Goal: Task Accomplishment & Management: Complete application form

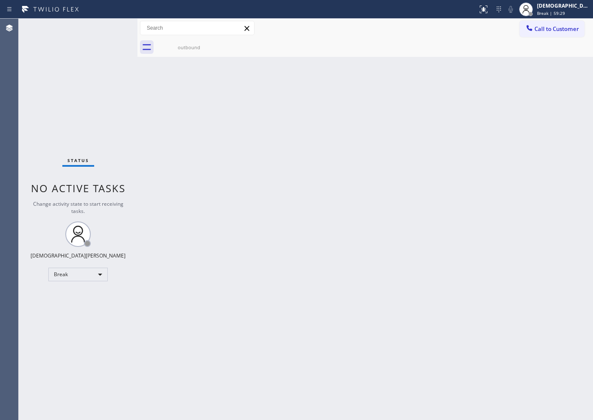
click at [311, 219] on div "Back to Dashboard Change Sender ID Customers Technicians Select a contact Outbo…" at bounding box center [364, 219] width 455 height 401
click at [76, 275] on div "Break" at bounding box center [77, 275] width 59 height 14
click at [69, 297] on li "Available" at bounding box center [78, 297] width 58 height 10
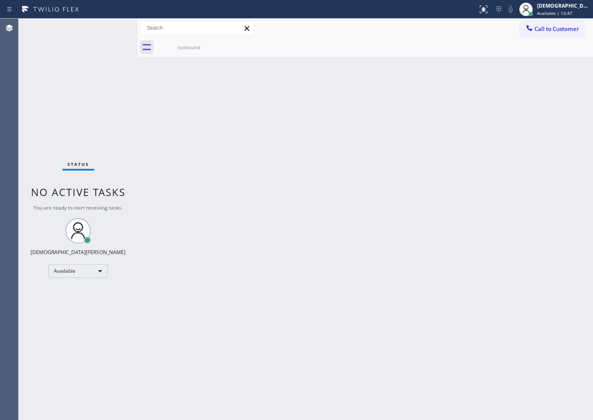
click at [94, 87] on div "Status No active tasks You are ready to start receiving tasks. Christian Cinco …" at bounding box center [78, 219] width 119 height 401
click at [88, 123] on div "Status No active tasks You are ready to start receiving tasks. Christian Cinco …" at bounding box center [78, 219] width 119 height 401
click at [498, 162] on div "Back to Dashboard Change Sender ID Customers Technicians Select a contact Outbo…" at bounding box center [364, 219] width 455 height 401
click at [81, 97] on div "Status No active tasks You are ready to start receiving tasks. Christian Cinco …" at bounding box center [78, 219] width 119 height 401
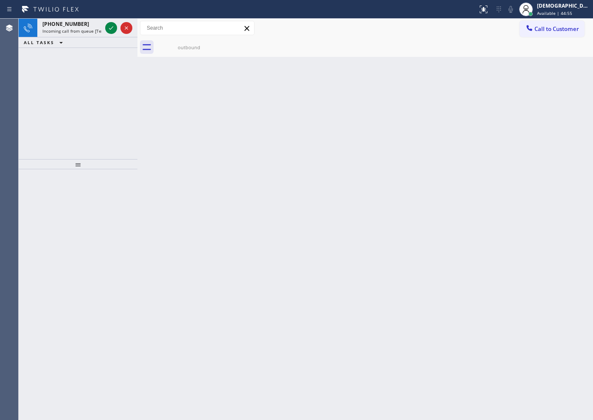
click at [349, 211] on div "Back to Dashboard Change Sender ID Customers Technicians Select a contact Outbo…" at bounding box center [364, 219] width 455 height 401
click at [110, 25] on icon at bounding box center [111, 28] width 10 height 10
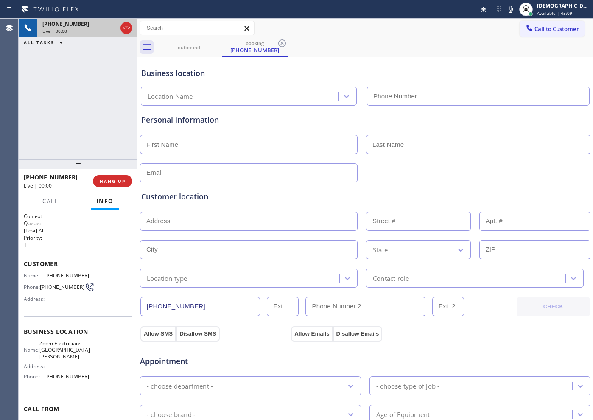
type input "[PHONE_NUMBER]"
click at [109, 28] on icon at bounding box center [111, 28] width 4 height 6
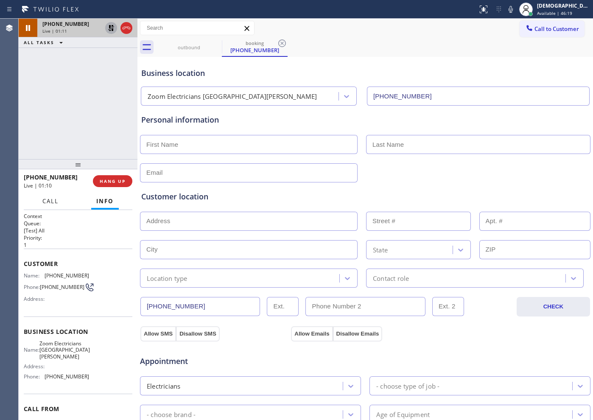
click at [41, 202] on button "Call" at bounding box center [50, 201] width 26 height 17
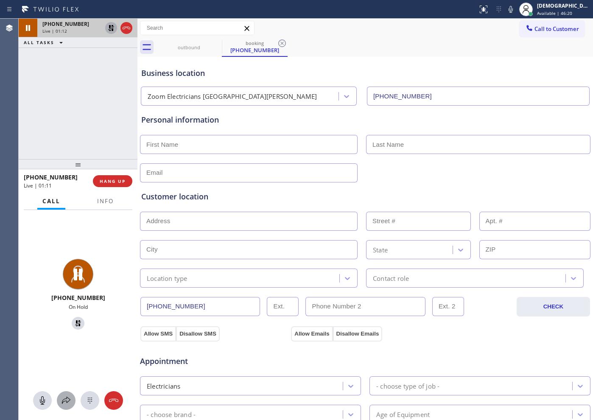
click at [64, 401] on icon at bounding box center [66, 400] width 8 height 7
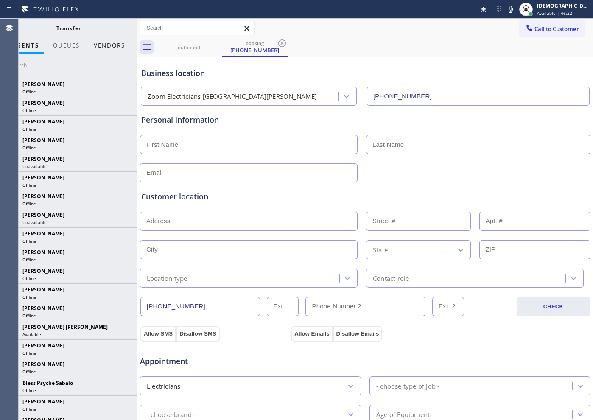
click at [102, 42] on button "Vendors" at bounding box center [110, 45] width 42 height 17
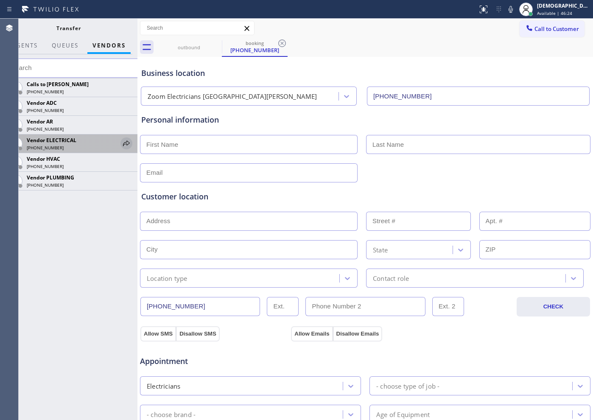
click at [126, 142] on icon at bounding box center [126, 143] width 10 height 10
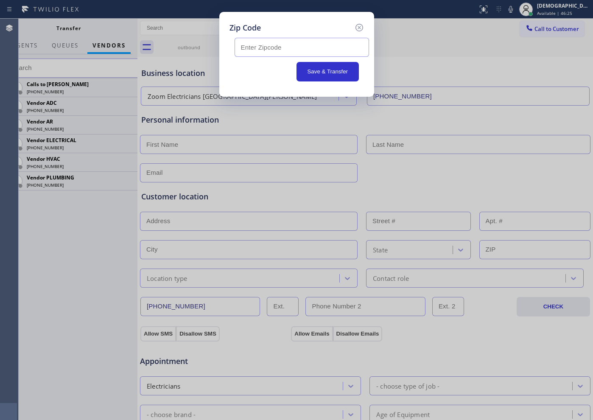
click at [302, 43] on input "text" at bounding box center [302, 47] width 134 height 19
paste input "90066"
type input "90066"
click at [324, 78] on button "Save & Transfer" at bounding box center [327, 72] width 62 height 20
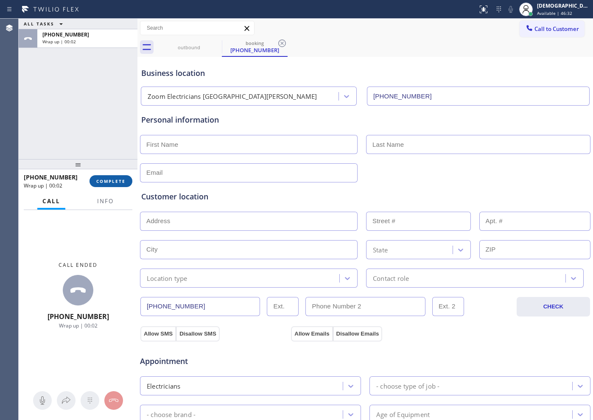
click at [108, 185] on button "COMPLETE" at bounding box center [110, 181] width 43 height 12
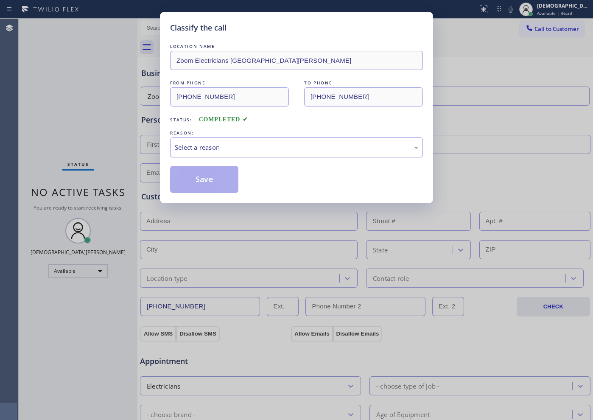
click at [241, 145] on div "Select a reason" at bounding box center [296, 147] width 243 height 10
click at [224, 177] on button "Save" at bounding box center [204, 179] width 68 height 27
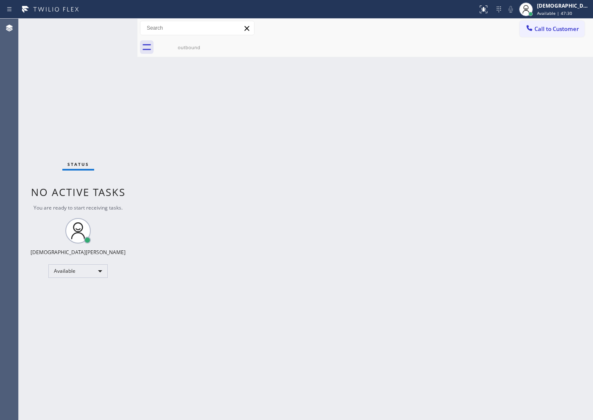
click at [72, 87] on div "Status No active tasks You are ready to start receiving tasks. Christian Cinco …" at bounding box center [78, 219] width 119 height 401
click at [423, 204] on div "Back to Dashboard Change Sender ID Customers Technicians Select a contact Outbo…" at bounding box center [364, 219] width 455 height 401
click at [330, 135] on div "Back to Dashboard Change Sender ID Customers Technicians Select a contact Outbo…" at bounding box center [364, 219] width 455 height 401
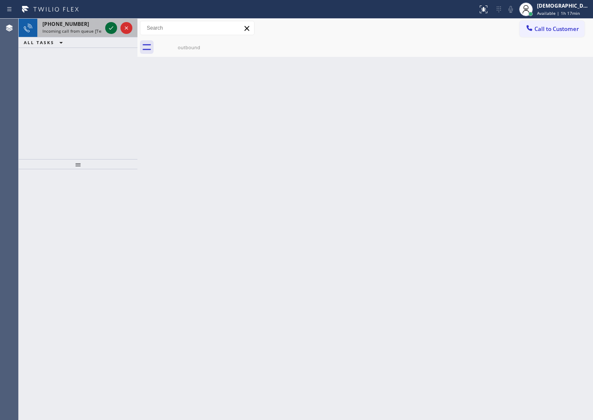
click at [111, 30] on icon at bounding box center [111, 28] width 10 height 10
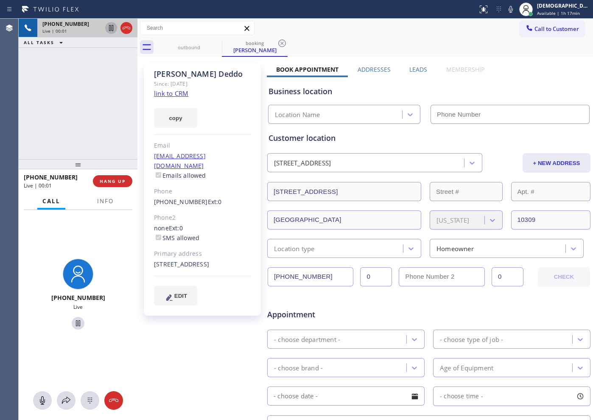
type input "[PHONE_NUMBER]"
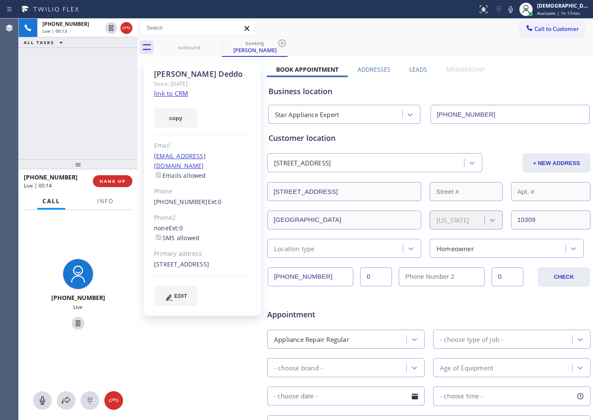
click at [182, 92] on link "link to CRM" at bounding box center [171, 93] width 34 height 8
click at [110, 28] on icon at bounding box center [111, 28] width 10 height 10
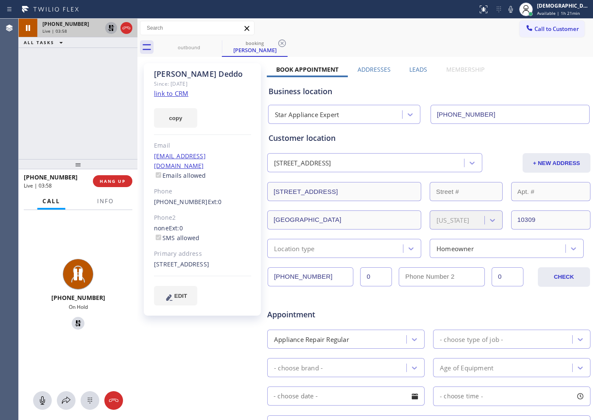
click at [109, 30] on icon at bounding box center [111, 28] width 10 height 10
drag, startPoint x: 98, startPoint y: 70, endPoint x: 103, endPoint y: 60, distance: 11.0
click at [98, 70] on div "[PHONE_NUMBER] Live | 04:34 ALL TASKS ALL TASKS ACTIVE TASKS TASKS IN WRAP UP" at bounding box center [78, 89] width 119 height 140
click at [128, 30] on icon at bounding box center [126, 28] width 10 height 10
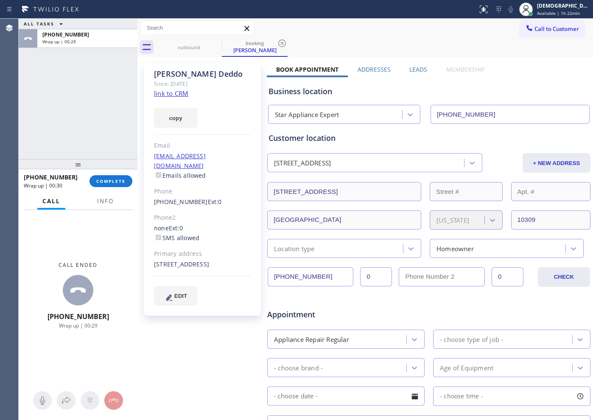
click at [43, 114] on div "ALL TASKS ALL TASKS ACTIVE TASKS TASKS IN WRAP UP [PHONE_NUMBER] Wrap up | 00:29" at bounding box center [78, 89] width 119 height 140
click at [112, 180] on span "COMPLETE" at bounding box center [110, 181] width 29 height 6
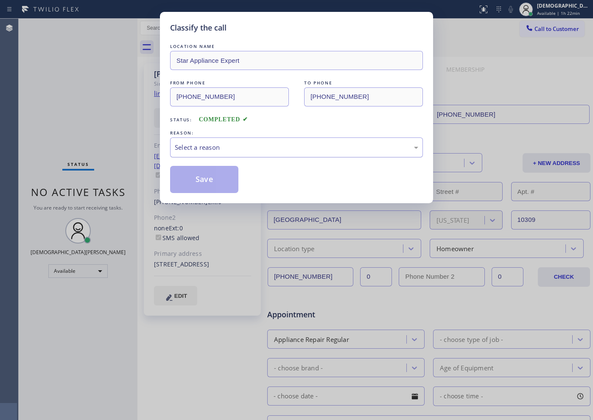
click at [237, 148] on div "Select a reason" at bounding box center [296, 147] width 243 height 10
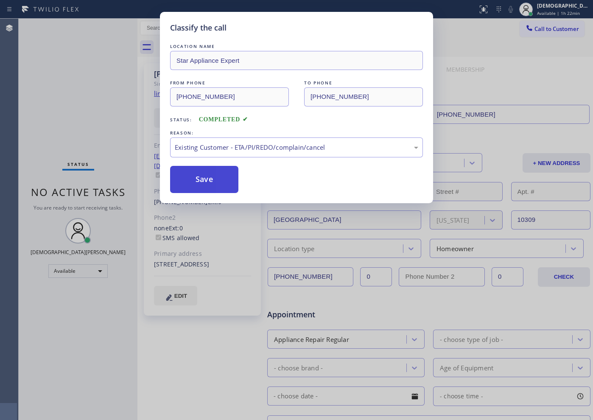
click at [223, 183] on button "Save" at bounding box center [204, 179] width 68 height 27
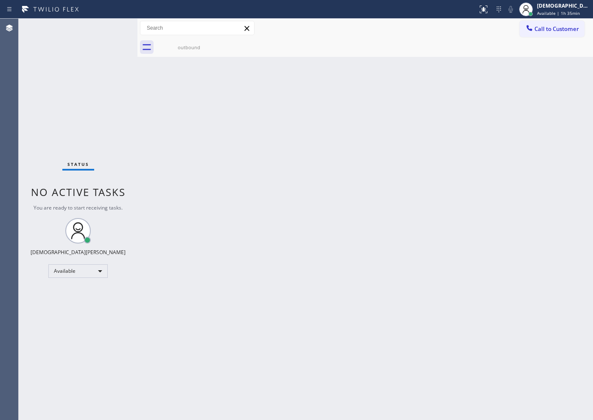
click at [72, 115] on div "Status No active tasks You are ready to start receiving tasks. Christian Cinco …" at bounding box center [78, 219] width 119 height 401
drag, startPoint x: 402, startPoint y: 291, endPoint x: 478, endPoint y: 378, distance: 115.1
click at [402, 291] on div "Back to Dashboard Change Sender ID Customers Technicians Select a contact Outbo…" at bounding box center [364, 219] width 455 height 401
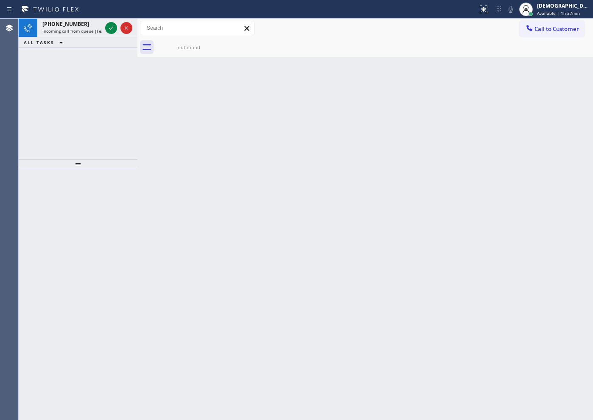
click at [90, 59] on div "[PHONE_NUMBER] Incoming call from queue [Test] All ALL TASKS ALL TASKS ACTIVE T…" at bounding box center [78, 89] width 119 height 140
click at [109, 25] on icon at bounding box center [111, 28] width 10 height 10
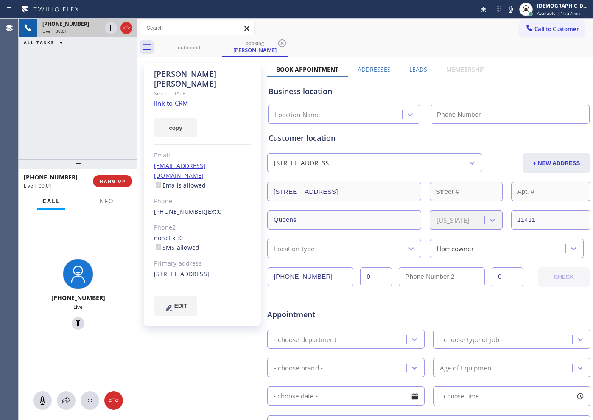
type input "[PHONE_NUMBER]"
click at [171, 99] on link "link to CRM" at bounding box center [171, 103] width 34 height 8
click at [112, 31] on icon at bounding box center [111, 28] width 4 height 6
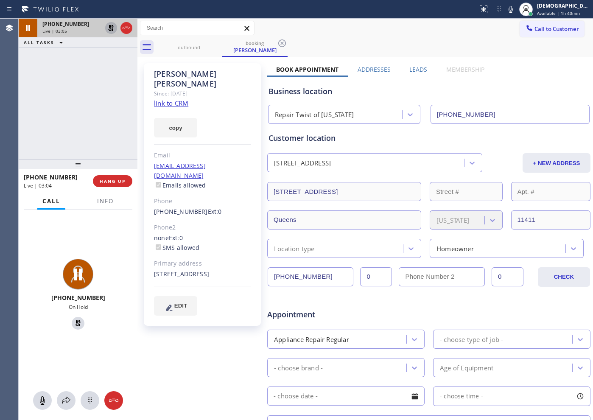
click at [109, 30] on icon at bounding box center [111, 28] width 6 height 6
click at [124, 30] on icon at bounding box center [126, 28] width 10 height 10
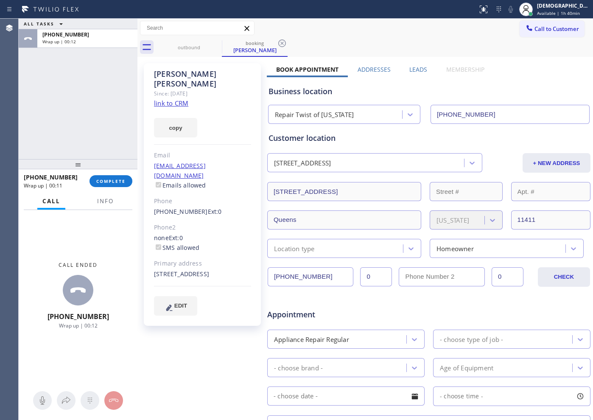
click at [63, 95] on div "ALL TASKS ALL TASKS ACTIVE TASKS TASKS IN WRAP UP [PHONE_NUMBER] Wrap up | 00:12" at bounding box center [78, 89] width 119 height 140
click at [104, 187] on div "[PHONE_NUMBER] Wrap up | 01:50 COMPLETE" at bounding box center [78, 181] width 109 height 22
click at [106, 180] on span "COMPLETE" at bounding box center [110, 181] width 29 height 6
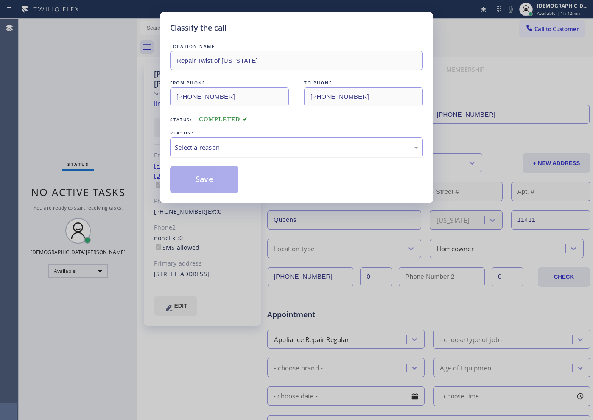
click at [207, 148] on div "Select a reason" at bounding box center [296, 147] width 243 height 10
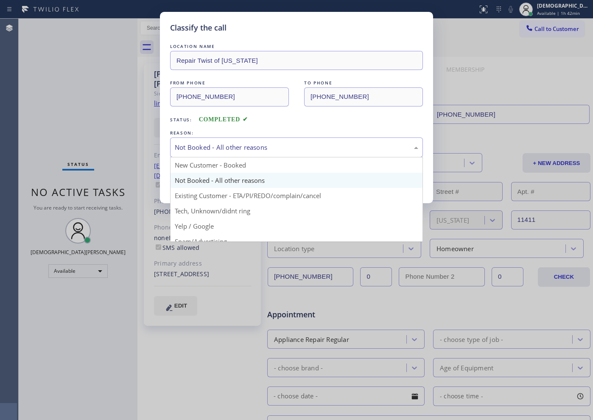
click at [209, 149] on div "Not Booked - All other reasons" at bounding box center [296, 147] width 243 height 10
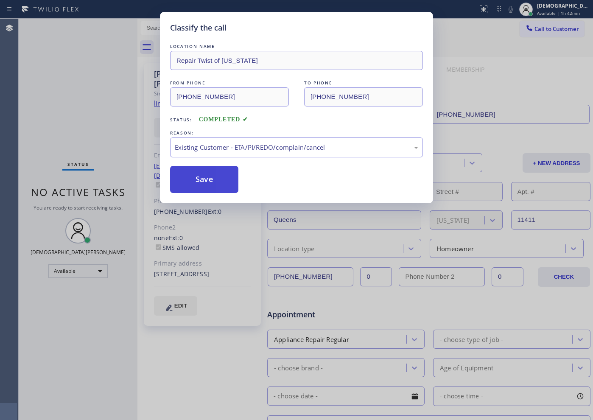
click at [205, 188] on button "Save" at bounding box center [204, 179] width 68 height 27
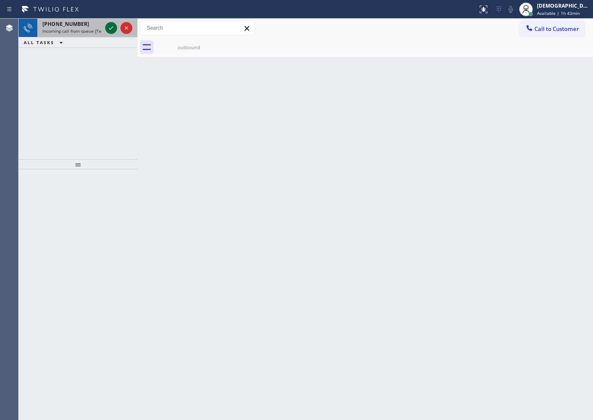
click at [112, 27] on icon at bounding box center [111, 27] width 4 height 3
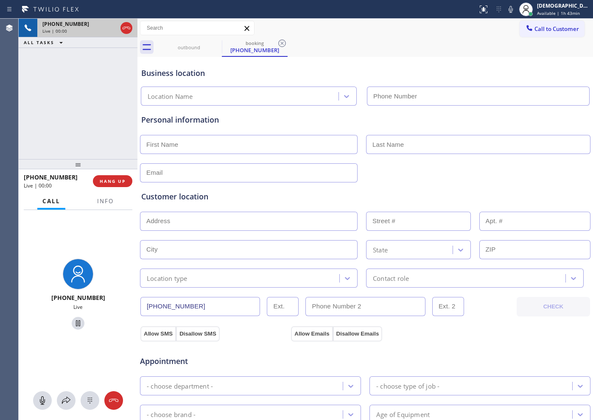
type input "[PHONE_NUMBER]"
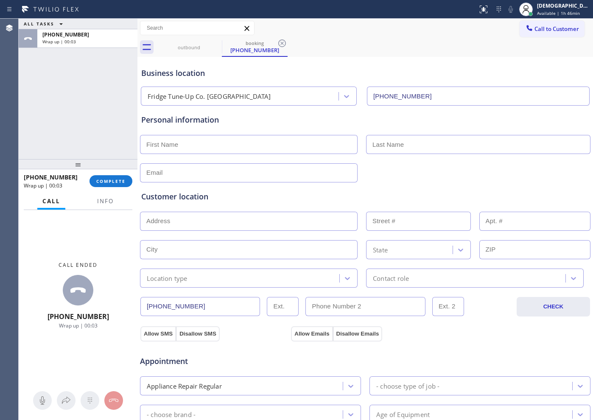
click at [75, 114] on div "ALL TASKS ALL TASKS ACTIVE TASKS TASKS IN WRAP UP [PHONE_NUMBER] Wrap up | 00:03" at bounding box center [78, 89] width 119 height 140
click at [211, 142] on input "text" at bounding box center [249, 144] width 218 height 19
type input "Mr"
click at [385, 148] on input "text" at bounding box center [478, 144] width 224 height 19
type input "...."
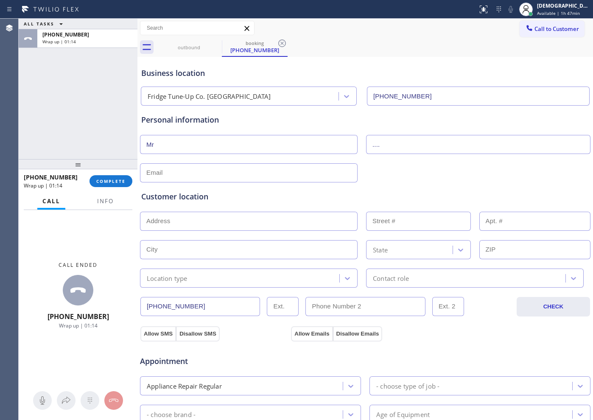
click at [262, 166] on input "text" at bounding box center [249, 172] width 218 height 19
type input "[EMAIL_ADDRESS][DOMAIN_NAME]"
click at [159, 219] on input "text" at bounding box center [249, 221] width 218 height 19
paste input "75104"
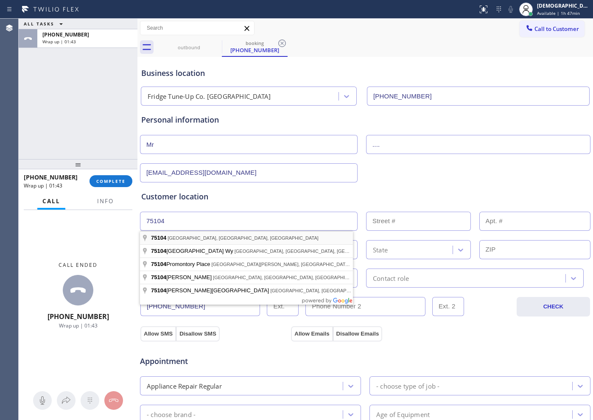
type input "[GEOGRAPHIC_DATA], [GEOGRAPHIC_DATA]"
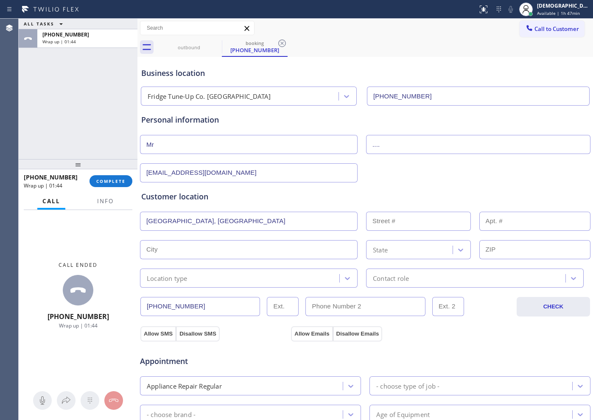
type input "[GEOGRAPHIC_DATA]"
type input "75104"
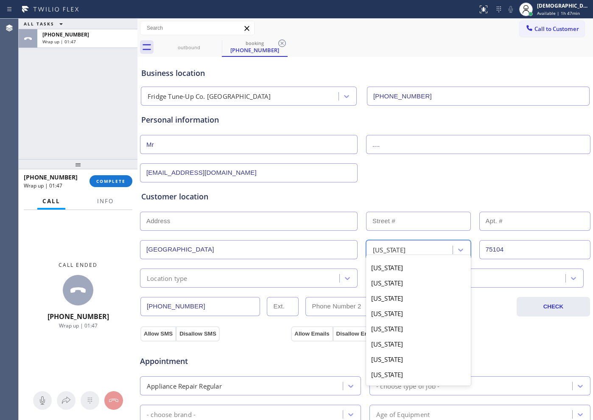
scroll to position [536, 0]
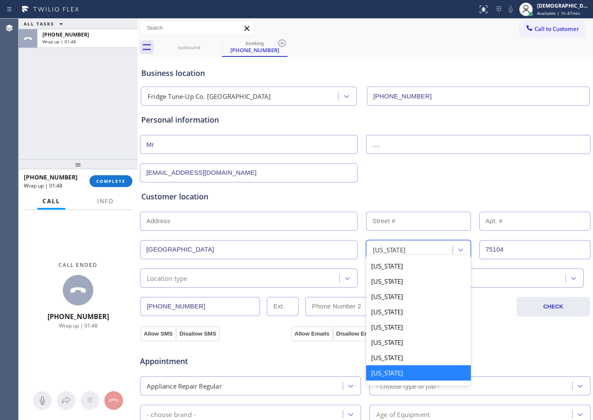
drag, startPoint x: 391, startPoint y: 250, endPoint x: 252, endPoint y: 249, distance: 138.7
click at [252, 249] on div "[GEOGRAPHIC_DATA] option [US_STATE] focused, 43 of 50. 50 results available. Us…" at bounding box center [365, 248] width 452 height 21
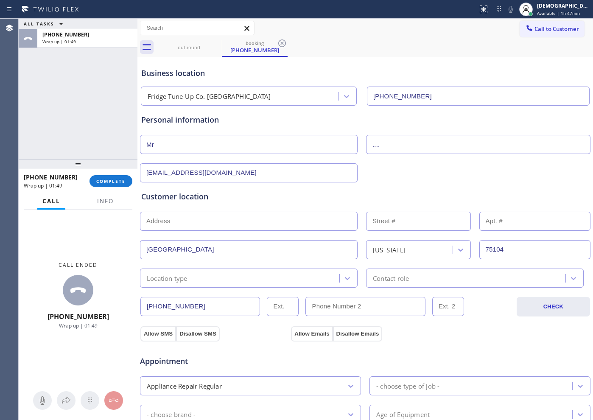
click at [231, 218] on input "text" at bounding box center [249, 221] width 218 height 19
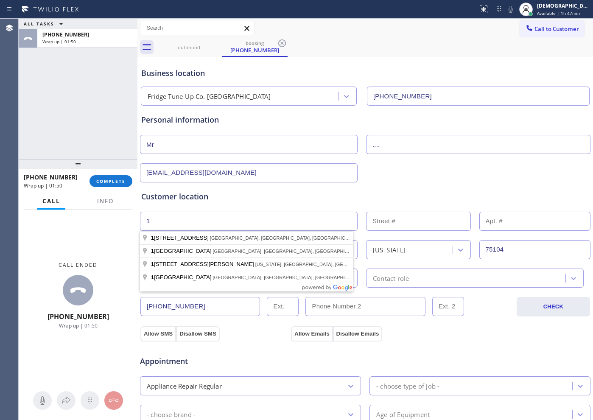
type input "1"
click at [410, 221] on input "text" at bounding box center [418, 221] width 105 height 19
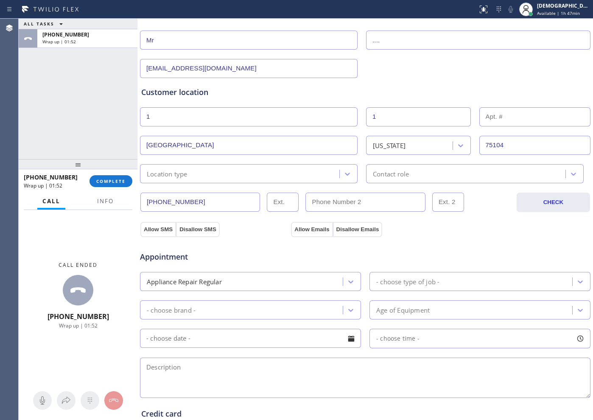
scroll to position [106, 0]
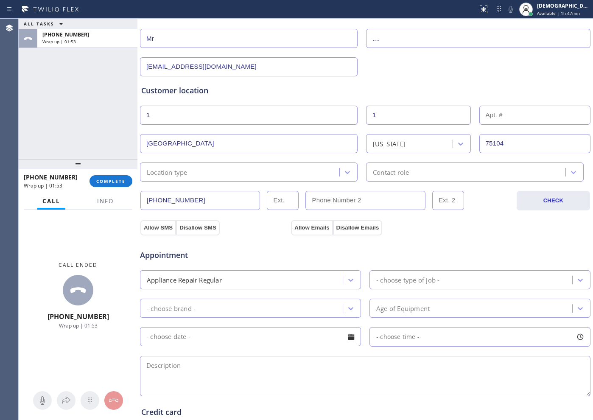
type input "1"
click at [237, 140] on input "[GEOGRAPHIC_DATA]" at bounding box center [249, 143] width 218 height 19
click at [360, 358] on textarea at bounding box center [365, 376] width 450 height 40
paste textarea "[GEOGRAPHIC_DATA]"
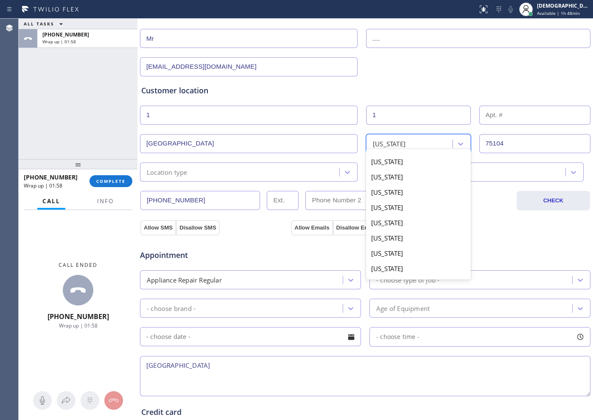
click at [407, 145] on div "[US_STATE]" at bounding box center [411, 143] width 84 height 15
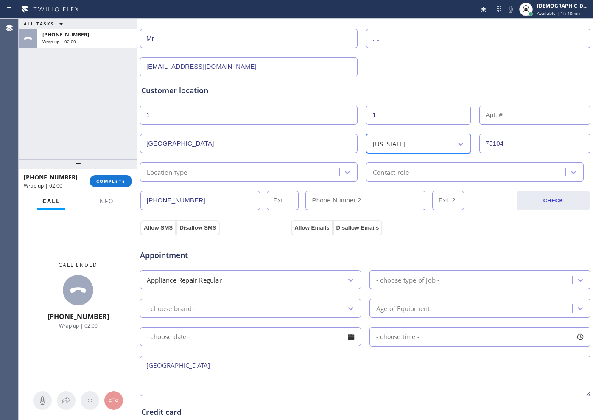
drag, startPoint x: 394, startPoint y: 146, endPoint x: 385, endPoint y: 147, distance: 9.3
click at [385, 147] on div "[US_STATE]" at bounding box center [411, 143] width 84 height 15
click at [246, 369] on textarea "[GEOGRAPHIC_DATA]" at bounding box center [365, 376] width 450 height 40
click at [254, 364] on textarea "[GEOGRAPHIC_DATA] [US_STATE]" at bounding box center [365, 376] width 450 height 40
paste textarea "75104"
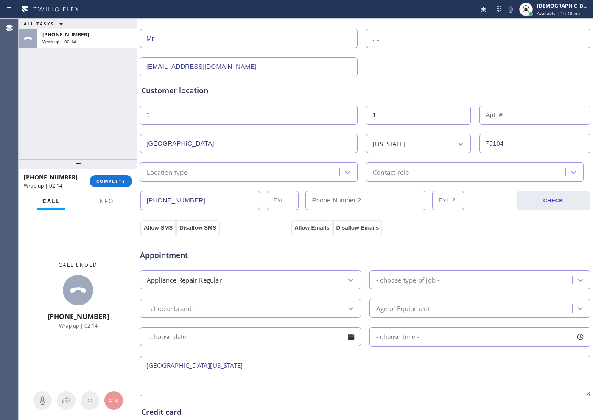
drag, startPoint x: 144, startPoint y: 365, endPoint x: 145, endPoint y: 370, distance: 5.0
click at [144, 365] on textarea "[GEOGRAPHIC_DATA][US_STATE]" at bounding box center [365, 376] width 450 height 40
paste textarea "/Fridge / is not cooling"
click at [108, 198] on span "Info" at bounding box center [105, 201] width 17 height 8
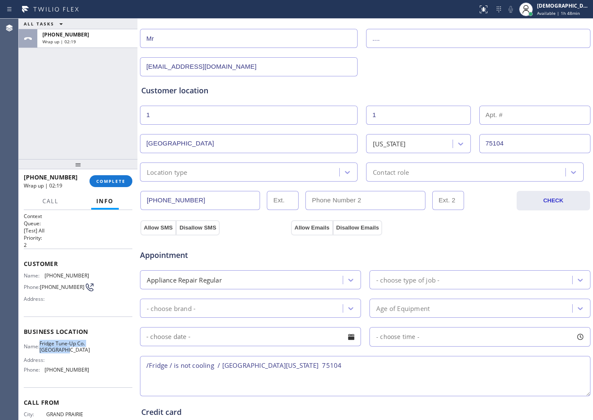
drag, startPoint x: 84, startPoint y: 353, endPoint x: 43, endPoint y: 348, distance: 41.4
click at [43, 348] on div "Name: Fridge Tune-Up Co. [GEOGRAPHIC_DATA] Address: Phone: [PHONE_NUMBER]" at bounding box center [78, 358] width 109 height 36
copy div "Fridge Tune-Up Co. [GEOGRAPHIC_DATA]"
click at [336, 360] on textarea "/Fridge / is not cooling / [GEOGRAPHIC_DATA][US_STATE] 75104" at bounding box center [365, 376] width 450 height 40
paste textarea "Fridge Tune-Up Co. [GEOGRAPHIC_DATA]"
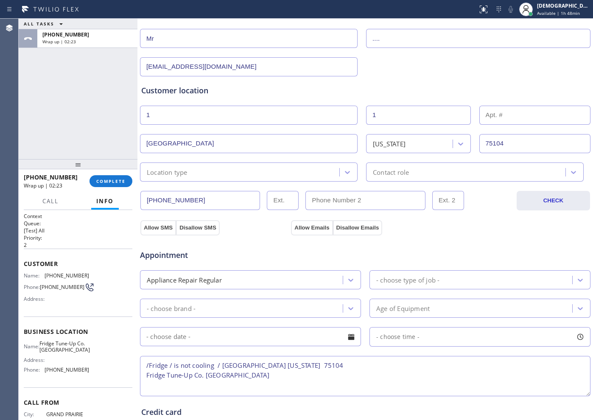
click at [145, 379] on textarea "/Fridge / is not cooling / [GEOGRAPHIC_DATA] [US_STATE] 75104 Fridge Tune-Up Co…" at bounding box center [365, 376] width 450 height 40
click at [407, 362] on textarea "/Fridge / is not cooling / [GEOGRAPHIC_DATA] [US_STATE] 75104 /Fridge Tune-Up C…" at bounding box center [365, 376] width 450 height 40
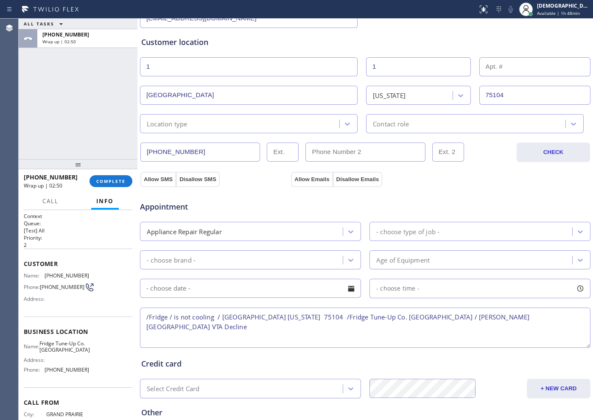
scroll to position [212, 0]
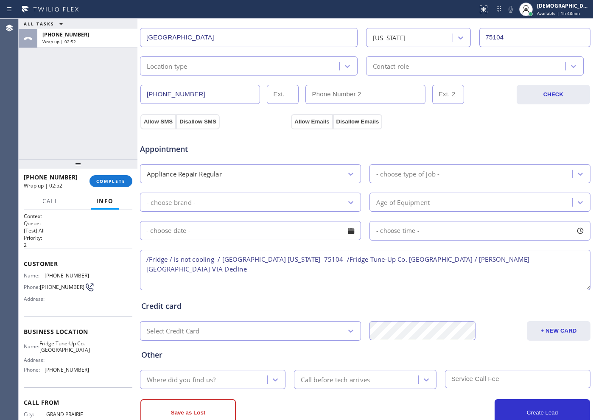
type textarea "/Fridge / is not cooling / [GEOGRAPHIC_DATA] [US_STATE] 75104 /Fridge Tune-Up C…"
click at [389, 176] on div "- choose type of job -" at bounding box center [407, 174] width 63 height 10
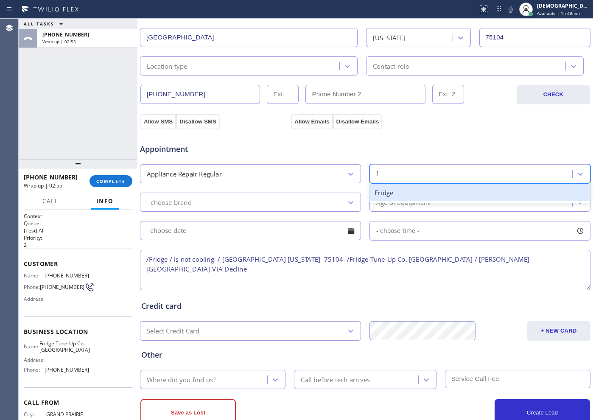
type input "fr"
click at [388, 195] on div "Fridge" at bounding box center [479, 192] width 221 height 17
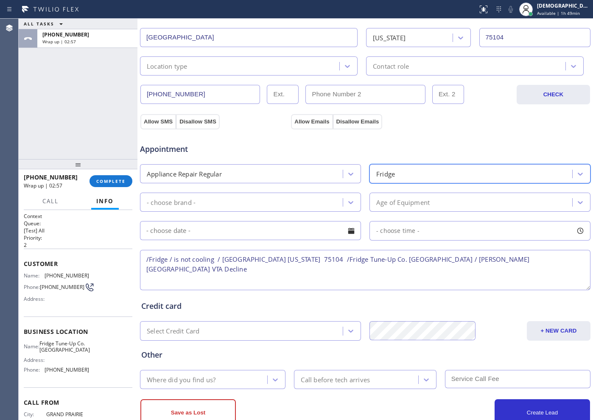
click at [327, 207] on div "- choose brand -" at bounding box center [242, 202] width 200 height 15
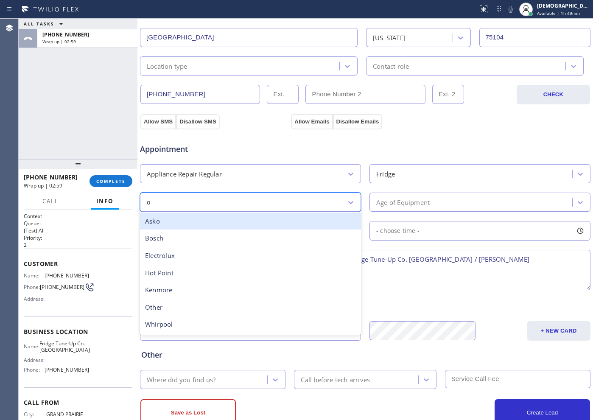
type input "ot"
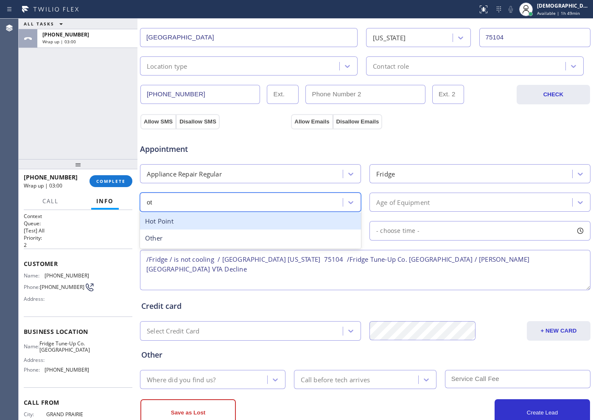
click at [257, 248] on div "Hot Point Other" at bounding box center [250, 230] width 221 height 38
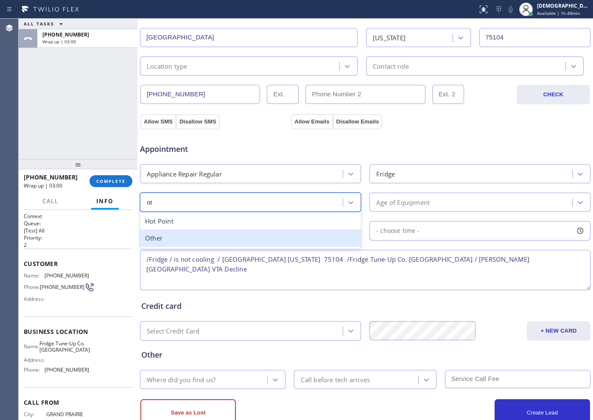
click at [257, 242] on div "Other" at bounding box center [250, 237] width 221 height 17
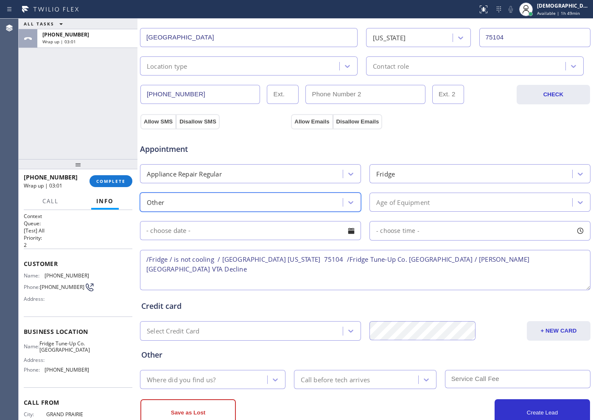
click at [413, 200] on div "Age of Equipment" at bounding box center [402, 202] width 53 height 10
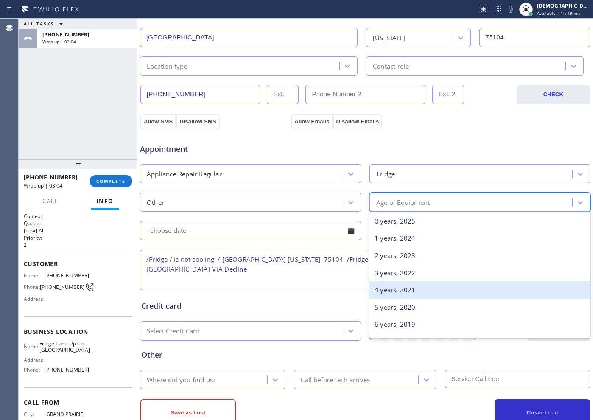
click at [406, 293] on div "4 years, 2021" at bounding box center [479, 289] width 221 height 17
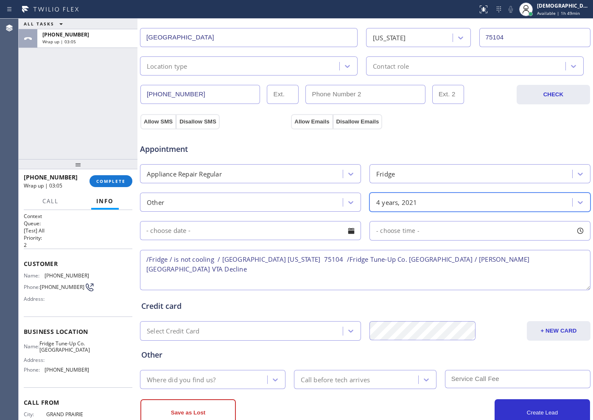
click at [285, 232] on input "text" at bounding box center [250, 230] width 221 height 19
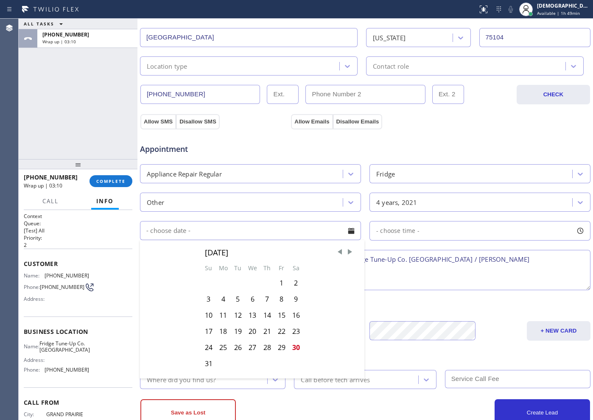
click at [449, 146] on div "Appointment" at bounding box center [365, 144] width 452 height 22
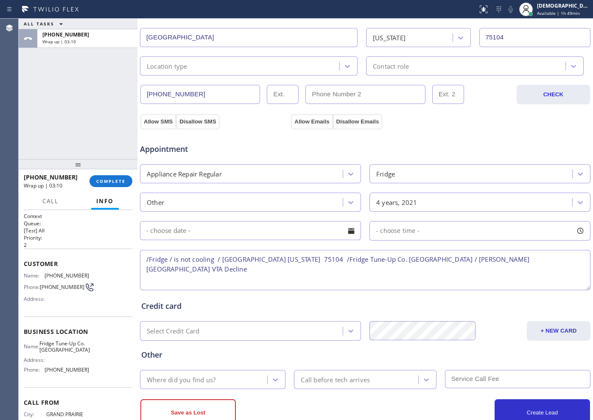
scroll to position [237, 0]
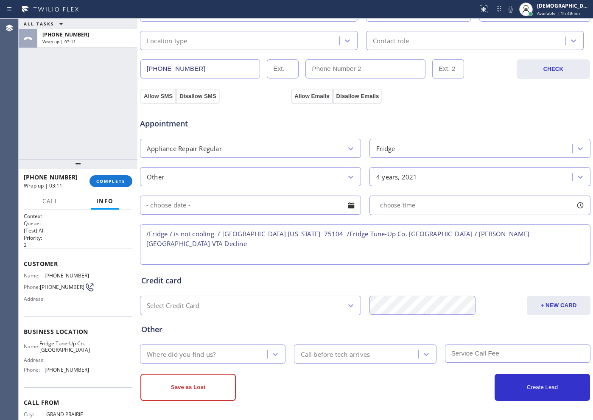
click at [239, 355] on div "Where did you find us?" at bounding box center [204, 353] width 125 height 15
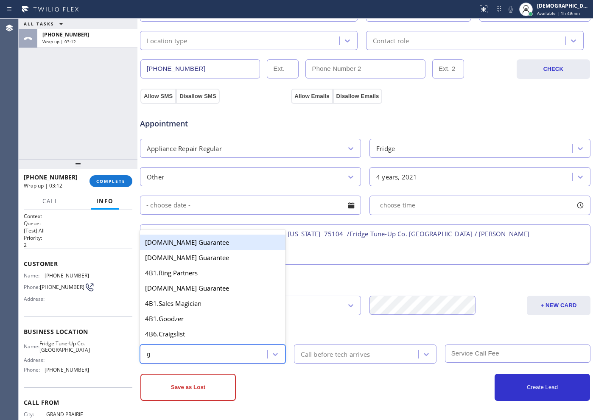
type input "go"
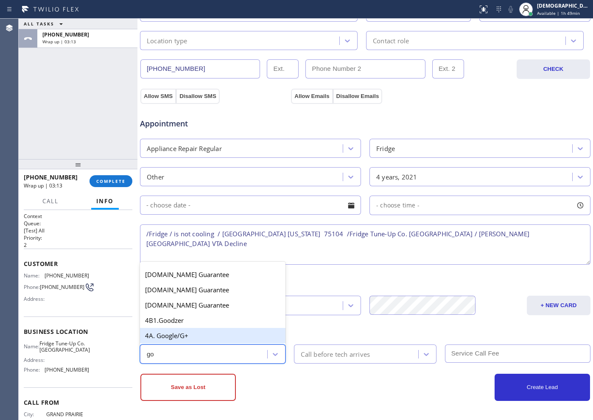
click at [220, 336] on div "4A. Google/G+" at bounding box center [212, 335] width 145 height 15
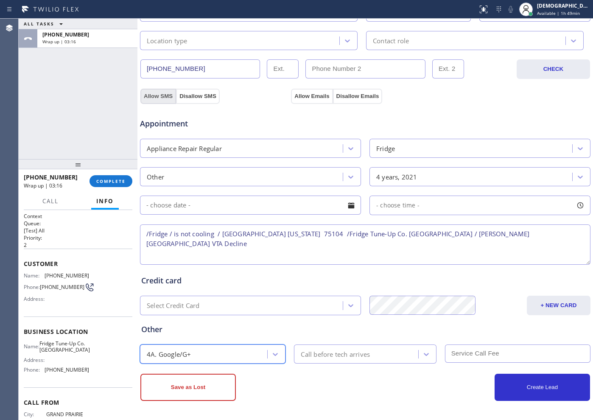
click at [167, 93] on button "Allow SMS" at bounding box center [158, 96] width 36 height 15
click at [310, 93] on button "Allow Emails" at bounding box center [312, 96] width 42 height 15
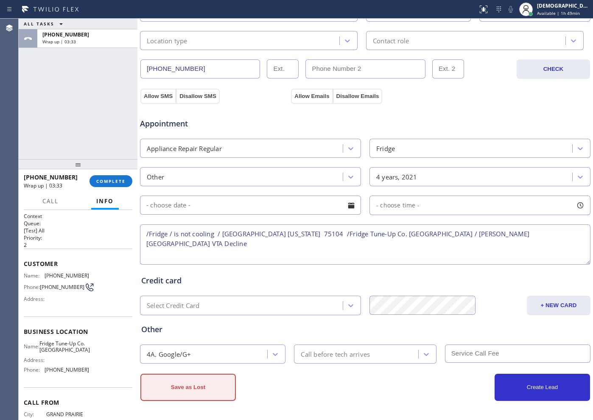
click at [212, 395] on button "Save as Lost" at bounding box center [187, 387] width 95 height 27
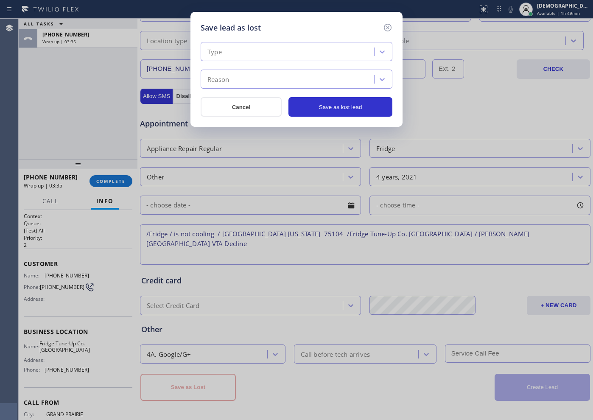
click at [262, 50] on div "Type" at bounding box center [288, 52] width 171 height 15
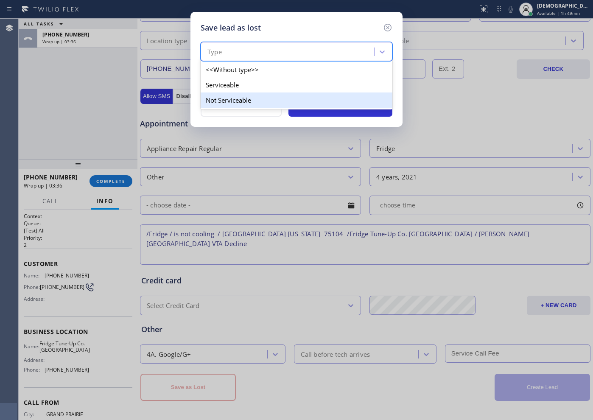
click at [240, 92] on div "Not Serviceable" at bounding box center [297, 99] width 192 height 15
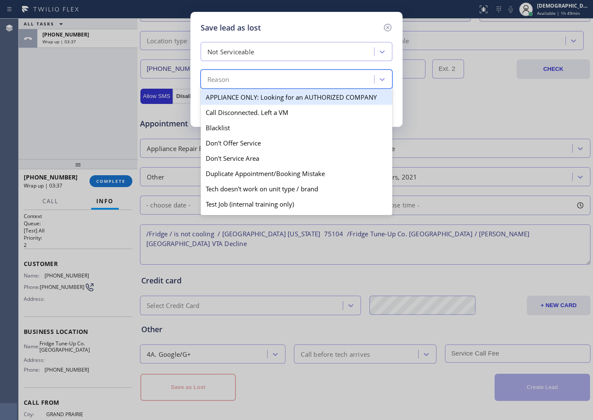
click at [240, 87] on div "Reason" at bounding box center [297, 79] width 192 height 19
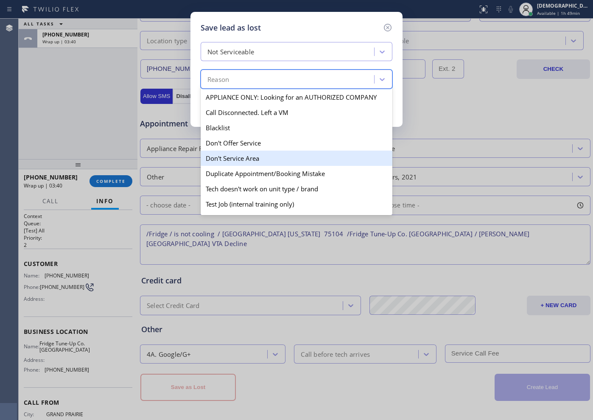
click at [266, 159] on div "Don't Service Area" at bounding box center [297, 158] width 192 height 15
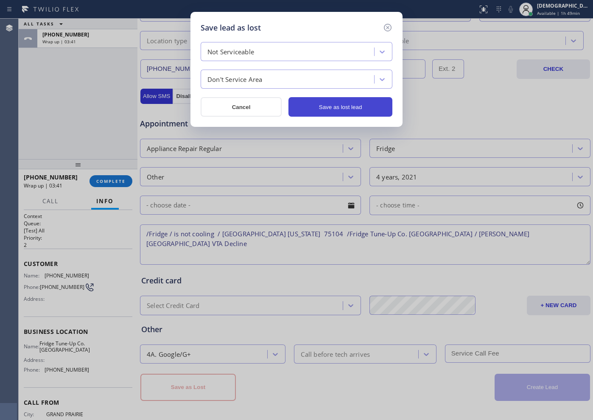
click at [341, 105] on button "Save as lost lead" at bounding box center [340, 107] width 104 height 20
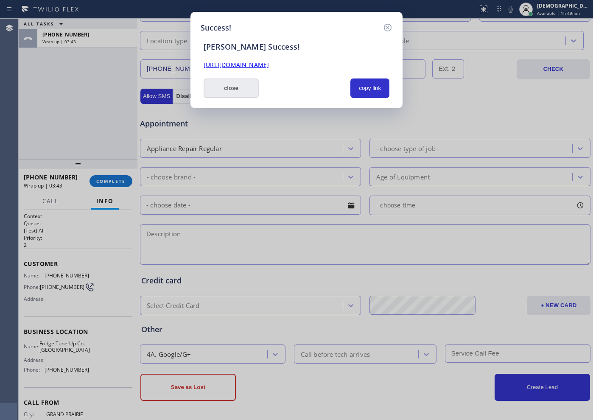
click at [246, 98] on button "close" at bounding box center [231, 88] width 55 height 20
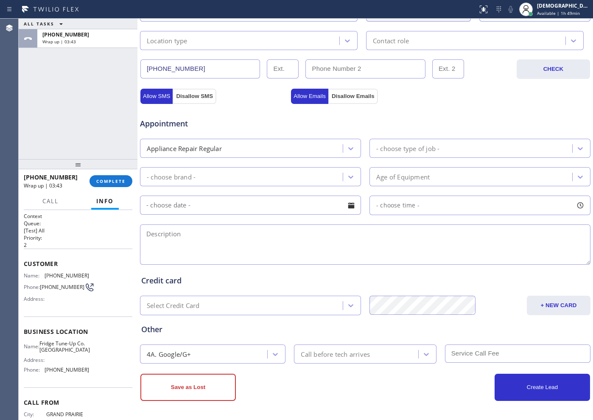
click at [105, 196] on button "Info" at bounding box center [105, 201] width 28 height 17
click at [106, 184] on button "COMPLETE" at bounding box center [110, 181] width 43 height 12
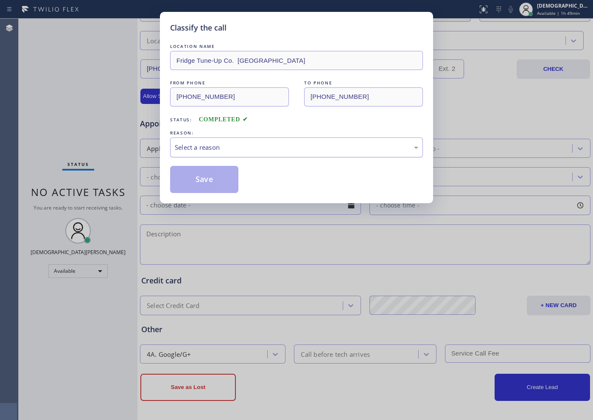
click at [254, 151] on div "Select a reason" at bounding box center [296, 147] width 243 height 10
click at [220, 179] on button "Save" at bounding box center [204, 179] width 68 height 27
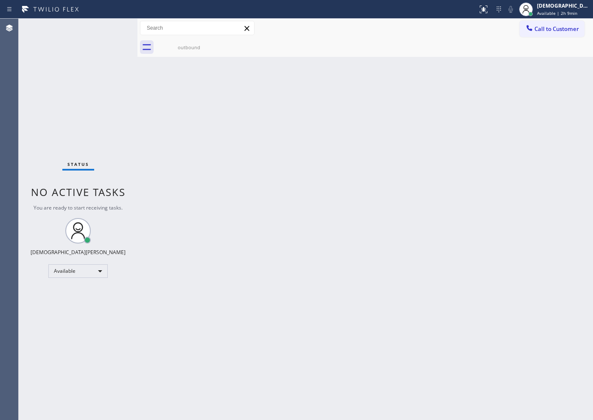
click at [33, 95] on div "Status No active tasks You are ready to start receiving tasks. Christian Cinco …" at bounding box center [78, 219] width 119 height 401
click at [85, 265] on div "Available" at bounding box center [77, 271] width 59 height 14
click at [66, 315] on li "Break" at bounding box center [78, 315] width 58 height 10
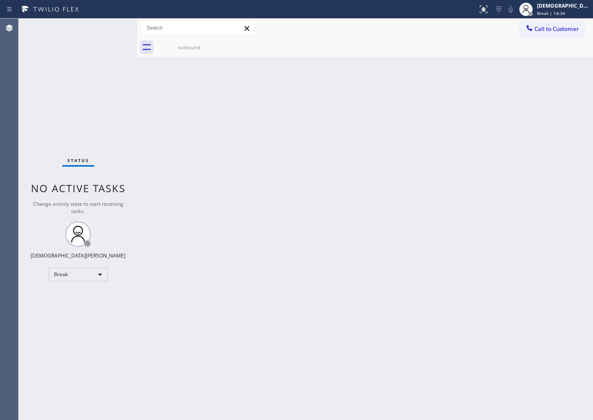
click at [95, 140] on div "Status No active tasks Change activity state to start receiving tasks. Christia…" at bounding box center [78, 219] width 119 height 401
click at [89, 274] on div "Break" at bounding box center [77, 275] width 59 height 14
click at [81, 296] on li "Available" at bounding box center [78, 297] width 58 height 10
click at [87, 113] on div "Status No active tasks You are ready to start receiving tasks. Christian Cinco …" at bounding box center [78, 219] width 119 height 401
click at [125, 122] on div "Status No active tasks You are ready to start receiving tasks. Christian Cinco …" at bounding box center [78, 219] width 119 height 401
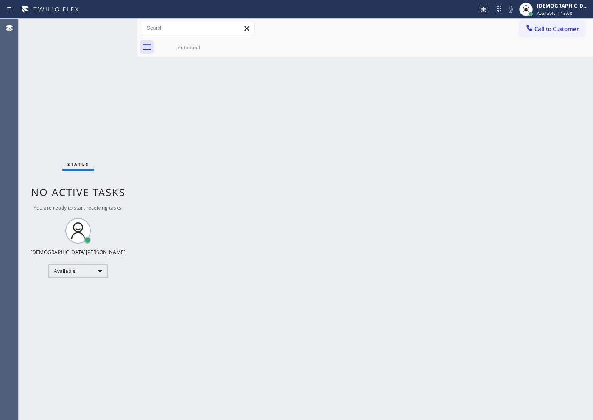
click at [98, 139] on div "Status No active tasks You are ready to start receiving tasks. Christian Cinco …" at bounding box center [78, 219] width 119 height 401
click at [110, 114] on div "Status No active tasks You are ready to start receiving tasks. Christian Cinco …" at bounding box center [78, 219] width 119 height 401
click at [67, 131] on div "Status No active tasks You are ready to start receiving tasks. Christian Cinco …" at bounding box center [78, 219] width 119 height 401
click at [115, 103] on div "Status No active tasks You are ready to start receiving tasks. Christian Cinco …" at bounding box center [78, 219] width 119 height 401
click at [435, 371] on div "Back to Dashboard Change Sender ID Customers Technicians Select a contact Outbo…" at bounding box center [364, 219] width 455 height 401
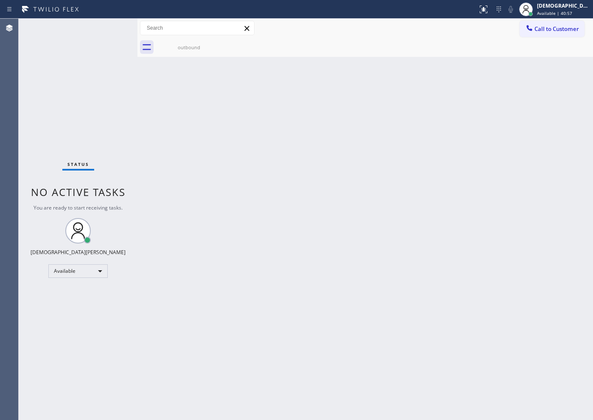
click at [42, 116] on div "Status No active tasks You are ready to start receiving tasks. Christian Cinco …" at bounding box center [78, 219] width 119 height 401
click at [55, 61] on div "Status No active tasks You are ready to start receiving tasks. Christian Cinco …" at bounding box center [78, 219] width 119 height 401
drag, startPoint x: 66, startPoint y: 118, endPoint x: 165, endPoint y: 79, distance: 106.8
click at [66, 118] on div "Status No active tasks You are ready to start receiving tasks. Christian Cinco …" at bounding box center [78, 219] width 119 height 401
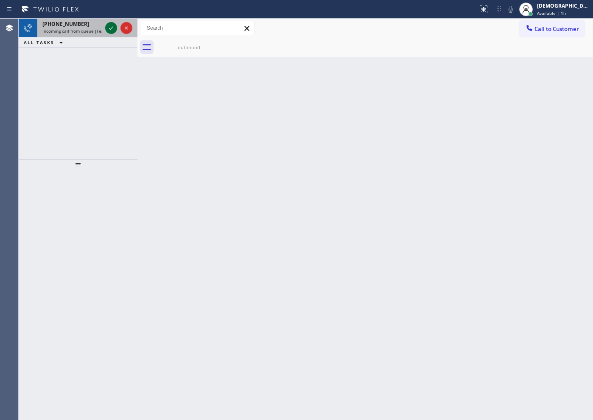
click at [109, 25] on icon at bounding box center [111, 28] width 10 height 10
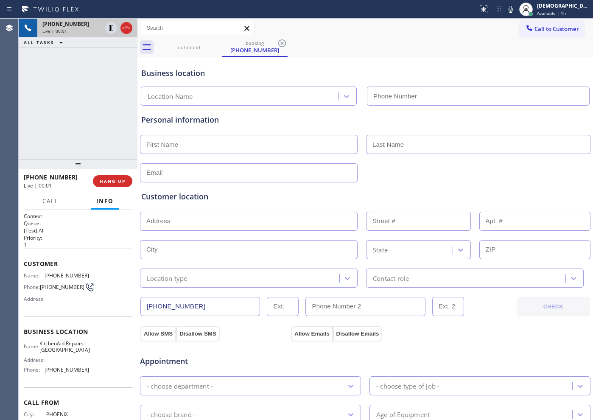
type input "[PHONE_NUMBER]"
click at [127, 29] on icon at bounding box center [126, 28] width 10 height 10
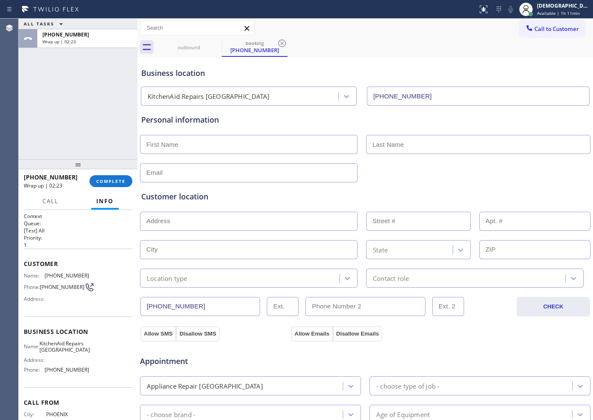
click at [280, 145] on input "text" at bounding box center [249, 144] width 218 height 19
type input "[PERSON_NAME]"
click at [442, 142] on input "text" at bounding box center [478, 144] width 224 height 19
paste input "[PERSON_NAME]"
type input "[PERSON_NAME]"
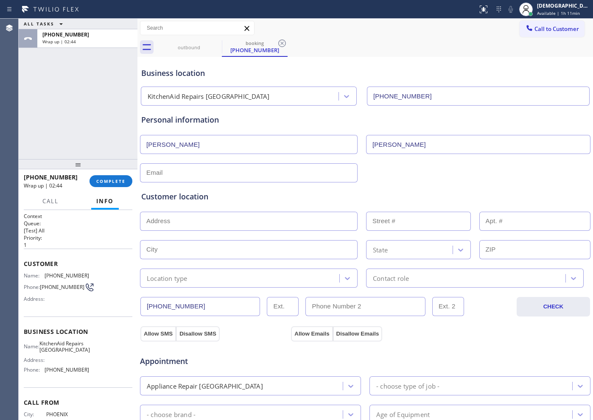
click at [292, 179] on div "Customer location >> ADD NEW ADDRESS << + NEW ADDRESS State Location type Conta…" at bounding box center [365, 233] width 451 height 109
click at [288, 171] on input "text" at bounding box center [249, 172] width 218 height 19
paste input "[EMAIL_ADDRESS][DOMAIN_NAME]"
type input "[EMAIL_ADDRESS][DOMAIN_NAME]"
click at [152, 215] on input "text" at bounding box center [249, 221] width 218 height 19
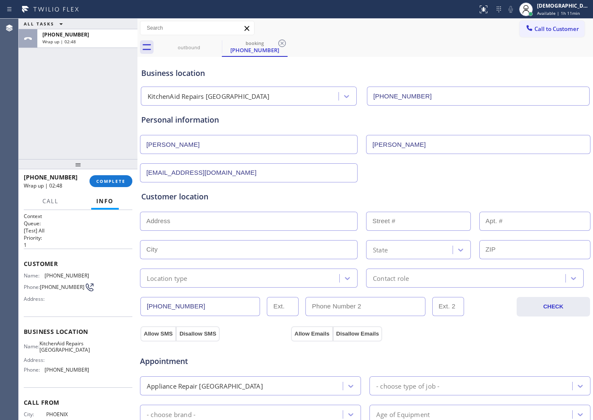
paste input "[STREET_ADDRESS]"
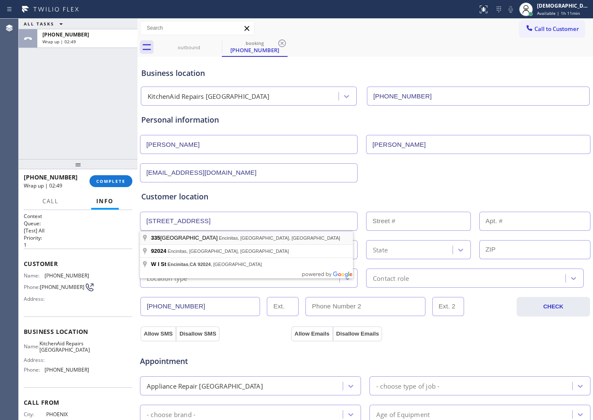
type input "[STREET_ADDRESS]"
type input "335"
type input "Encinitas"
type input "92024"
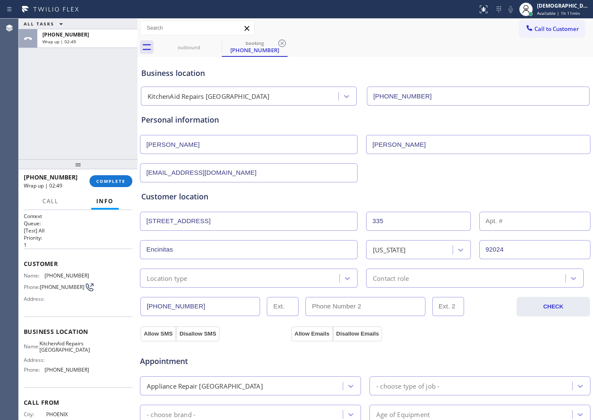
click at [191, 252] on input "Encinitas" at bounding box center [249, 249] width 218 height 19
click at [185, 276] on div "Location type" at bounding box center [167, 278] width 41 height 10
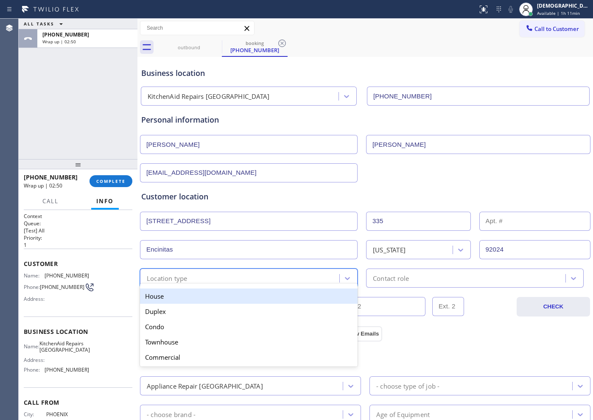
click at [182, 296] on div "House" at bounding box center [249, 295] width 218 height 15
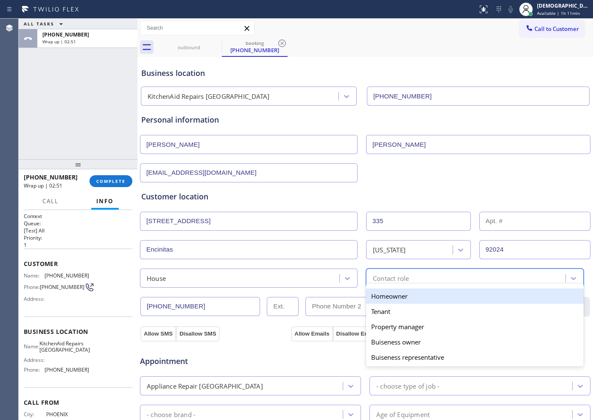
click at [373, 273] on div "Contact role" at bounding box center [391, 278] width 36 height 10
click at [373, 293] on div "Homeowner" at bounding box center [475, 295] width 218 height 15
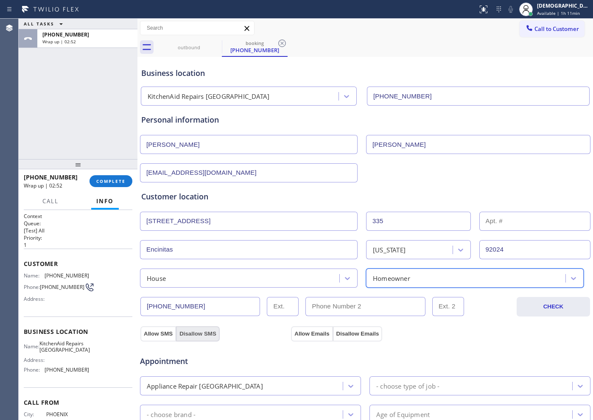
drag, startPoint x: 165, startPoint y: 330, endPoint x: 186, endPoint y: 332, distance: 21.8
click at [165, 330] on button "Allow SMS" at bounding box center [158, 333] width 36 height 15
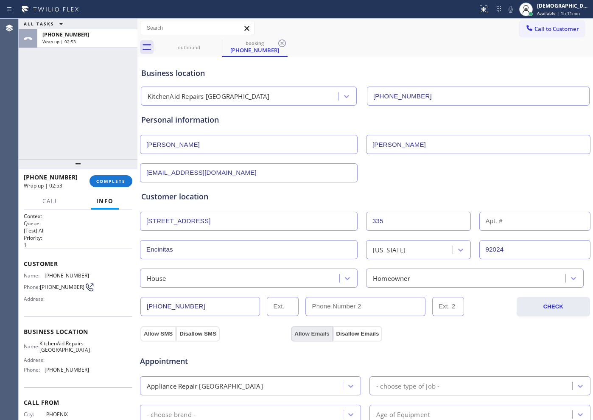
click at [318, 333] on button "Allow Emails" at bounding box center [312, 333] width 42 height 15
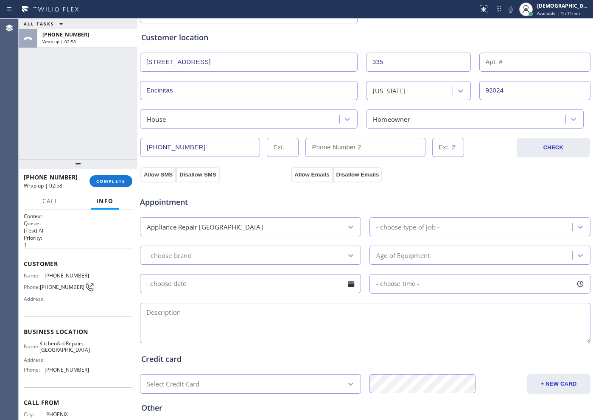
click at [387, 225] on div "- choose type of job -" at bounding box center [407, 227] width 63 height 10
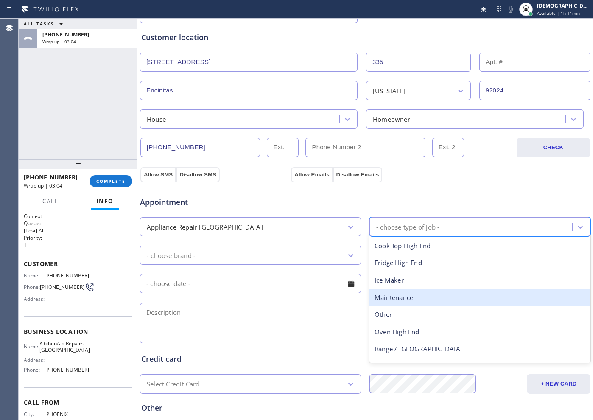
type input "f"
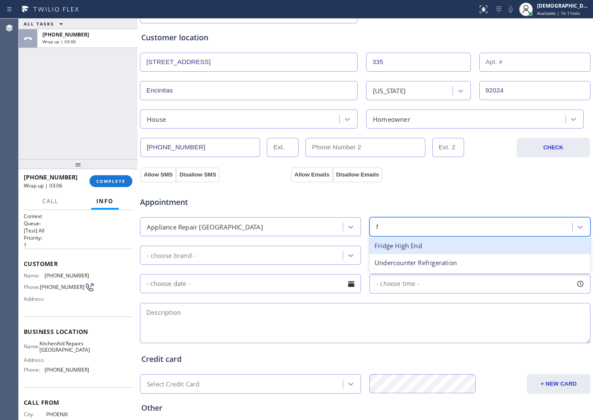
click at [405, 243] on div "Fridge High End" at bounding box center [479, 245] width 221 height 17
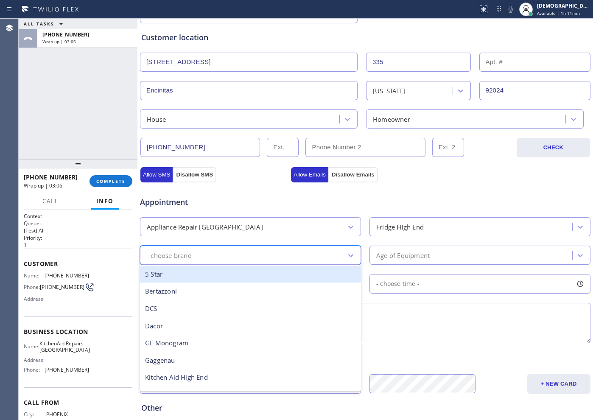
click at [303, 246] on div "- choose brand -" at bounding box center [250, 255] width 221 height 19
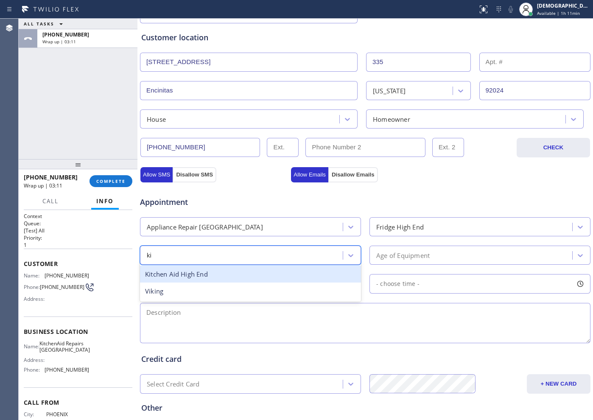
type input "ki"
click at [265, 226] on div "Appliance Repair [GEOGRAPHIC_DATA]" at bounding box center [242, 226] width 200 height 15
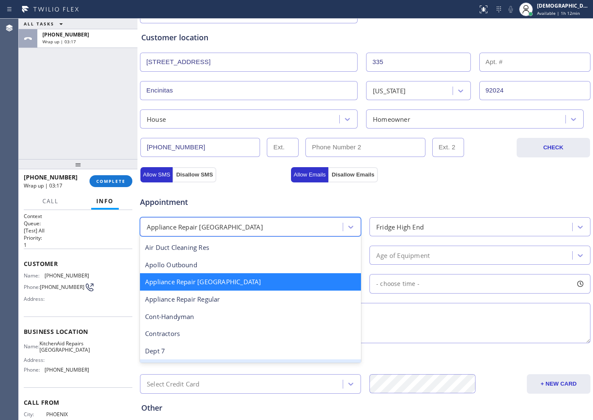
scroll to position [53, 0]
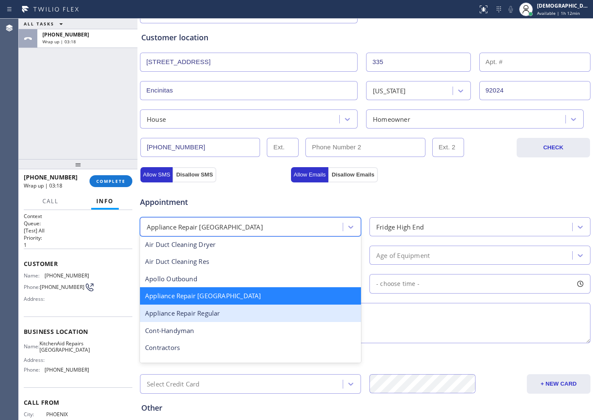
click at [240, 310] on div "Appliance Repair Regular" at bounding box center [250, 312] width 221 height 17
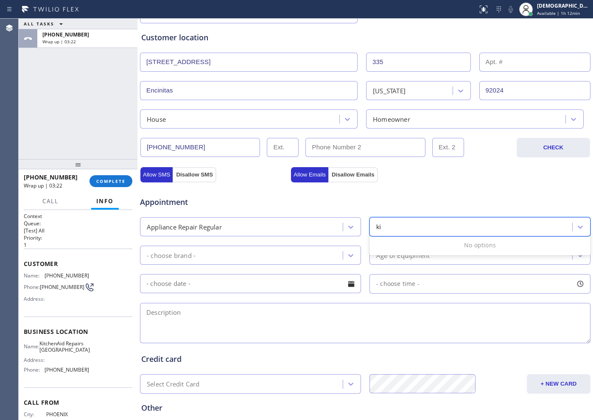
type input "k"
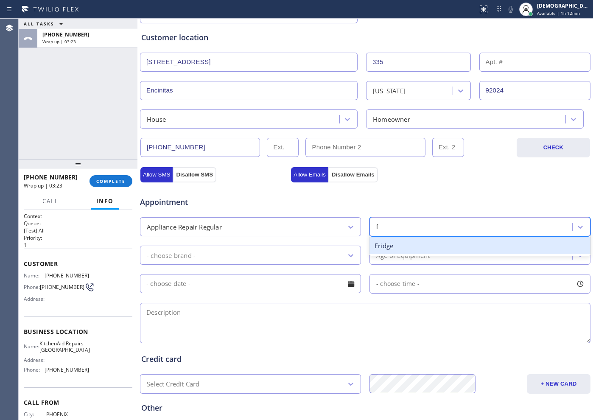
type input "fr"
click at [393, 245] on div "Fridge" at bounding box center [479, 245] width 221 height 17
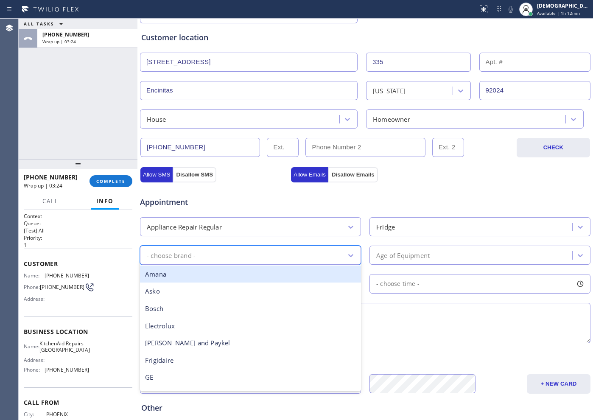
click at [301, 251] on div "- choose brand -" at bounding box center [242, 255] width 200 height 15
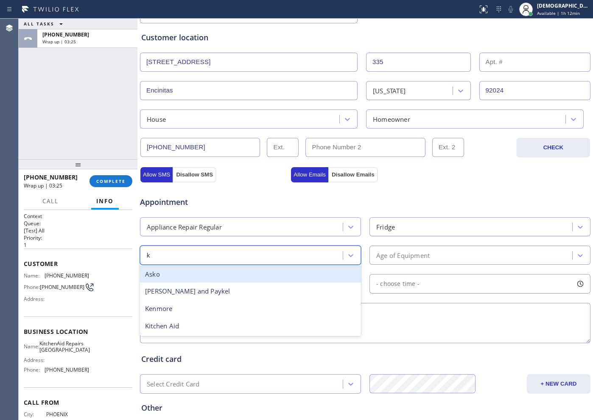
type input "ki"
click at [291, 274] on div "Kitchen Aid" at bounding box center [250, 273] width 221 height 17
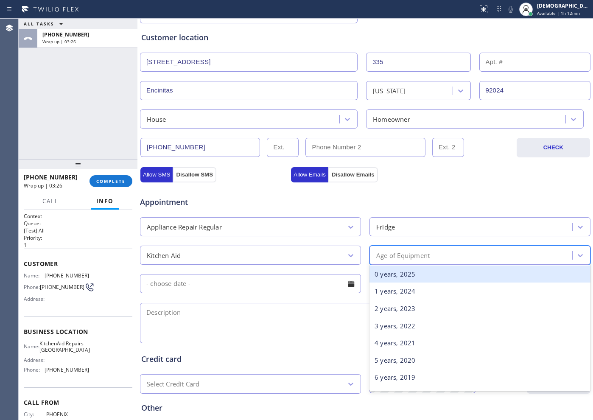
click at [381, 254] on div "Age of Equipment" at bounding box center [402, 255] width 53 height 10
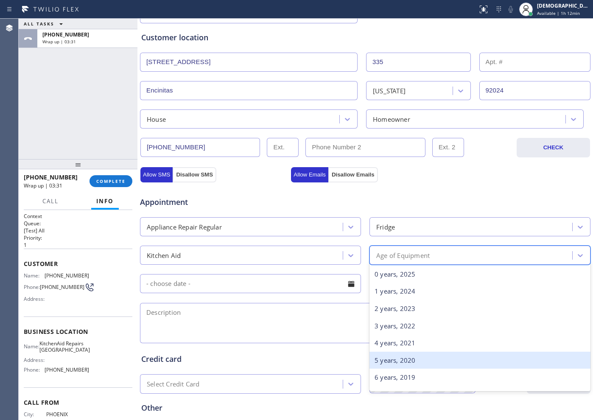
click at [410, 366] on div "5 years, 2020" at bounding box center [479, 360] width 221 height 17
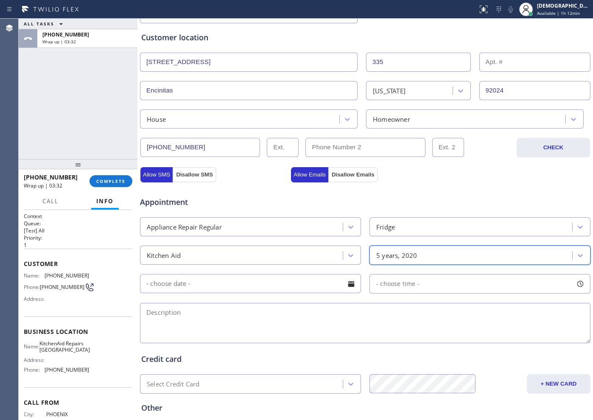
click at [259, 285] on input "text" at bounding box center [250, 283] width 221 height 19
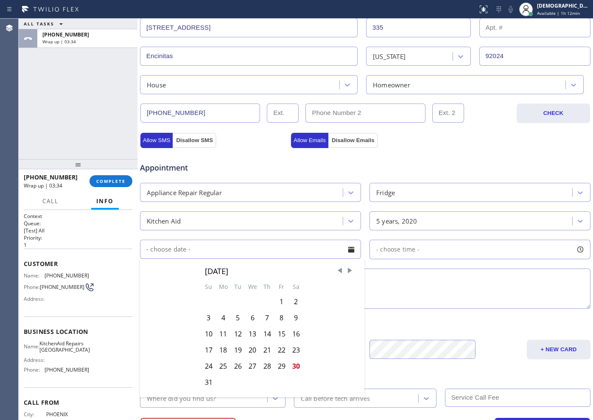
scroll to position [212, 0]
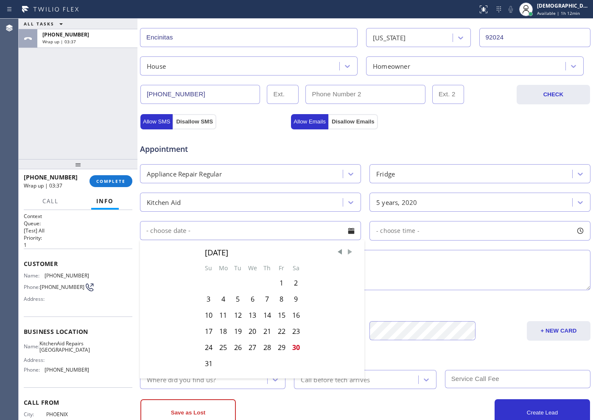
click at [346, 255] on span "Next Month" at bounding box center [350, 252] width 8 height 8
click at [221, 285] on div "1" at bounding box center [223, 283] width 15 height 16
type input "[DATE]"
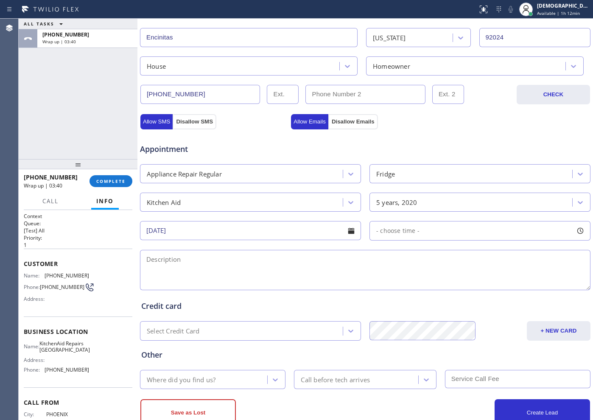
click at [318, 226] on input "[DATE]" at bounding box center [250, 230] width 221 height 19
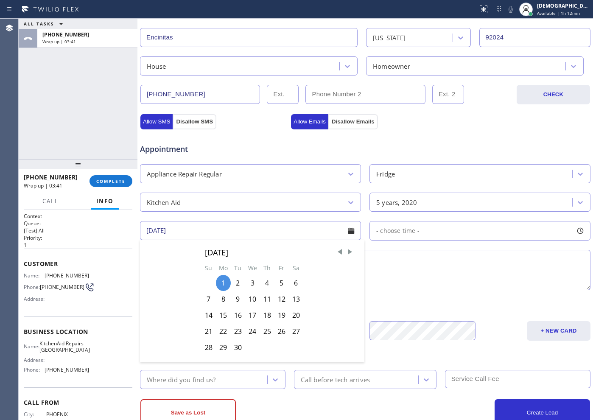
click at [393, 232] on span "- choose time -" at bounding box center [397, 230] width 43 height 8
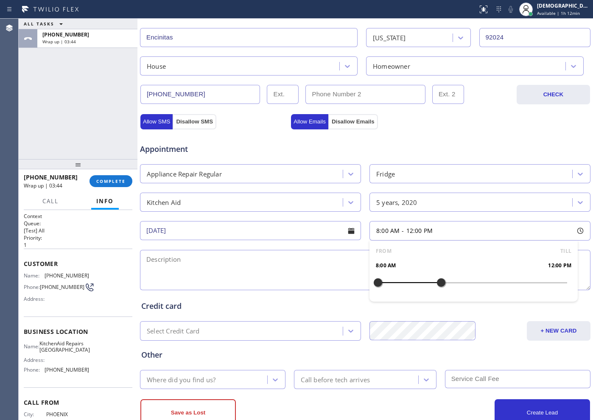
drag, startPoint x: 377, startPoint y: 282, endPoint x: 437, endPoint y: 291, distance: 60.9
click at [437, 291] on div at bounding box center [441, 283] width 10 height 18
drag, startPoint x: 378, startPoint y: 282, endPoint x: 395, endPoint y: 285, distance: 17.6
click at [397, 285] on div at bounding box center [402, 283] width 10 height 18
click at [392, 287] on div at bounding box center [393, 283] width 10 height 18
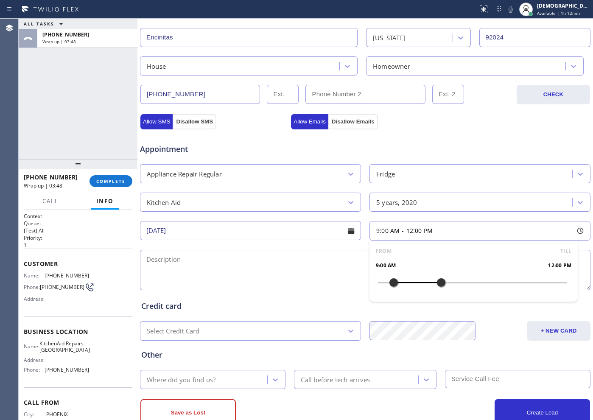
click at [274, 279] on textarea at bounding box center [365, 270] width 450 height 40
click at [241, 263] on textarea "9-12/ $75 /" at bounding box center [365, 270] width 450 height 40
paste textarea "Kitchen Aid / Fridge /its not c0oling enough/ and making loud noise / dont know…"
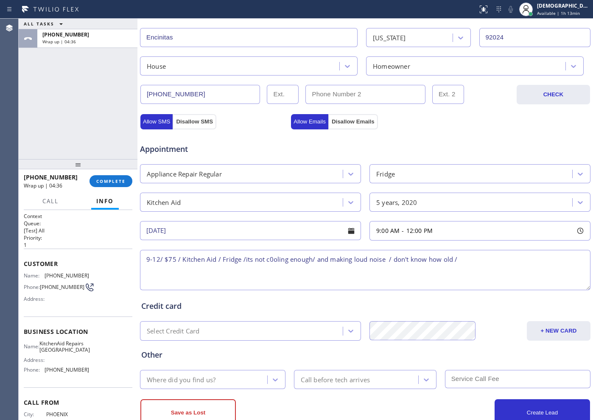
click at [467, 259] on textarea "9-12/ $75 / Kitchen Aid / Fridge /its not c0oling enough/ and making loud noise…" at bounding box center [365, 270] width 450 height 40
click at [574, 264] on textarea "9-12/ $75 / Kitchen Aid / Fridge /its not c0oling enough/ and making loud noise…" at bounding box center [365, 270] width 450 height 40
paste textarea "[STREET_ADDRESS] /"
click at [271, 271] on textarea "9-12/ $75 / Kitchen Aid / Fridge /its not c0oling enough/ and making loud noise…" at bounding box center [365, 270] width 450 height 40
drag, startPoint x: 63, startPoint y: 362, endPoint x: 45, endPoint y: 349, distance: 22.0
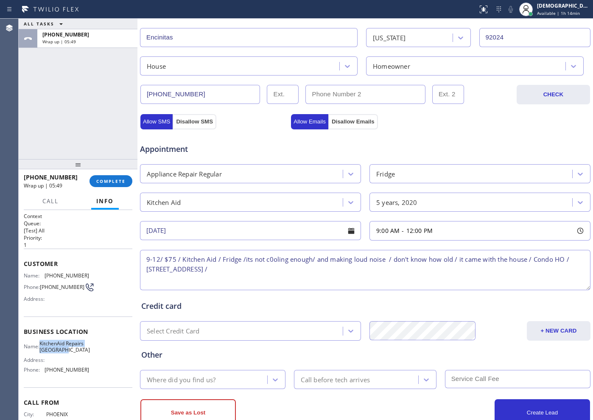
click at [45, 349] on span "KitchenAid Repairs [GEOGRAPHIC_DATA]" at bounding box center [64, 346] width 50 height 13
copy span "KitchenAid Repairs [GEOGRAPHIC_DATA]"
click at [273, 273] on textarea "9-12/ $75 / Kitchen Aid / Fridge /its not c0oling enough/ and making loud noise…" at bounding box center [365, 270] width 450 height 40
paste textarea "KitchenAid Repairs [GEOGRAPHIC_DATA]"
click at [364, 276] on textarea "9-12/ $75 / Kitchen Aid / Fridge /its not c0oling enough/ and making loud noise…" at bounding box center [365, 270] width 450 height 40
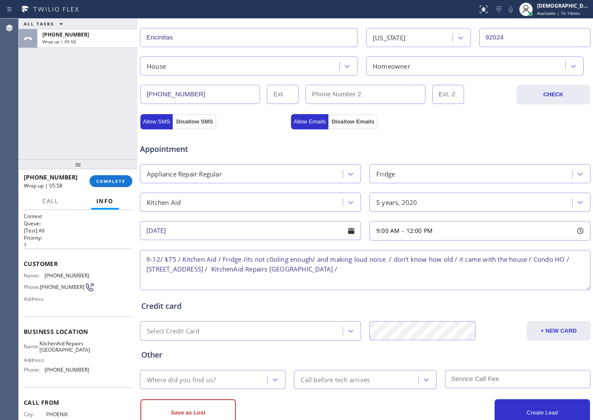
paste textarea "Please call customer 30 minutes prior to arrival"
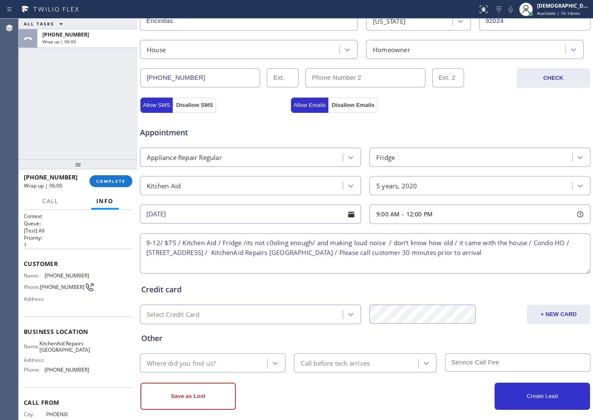
scroll to position [237, 0]
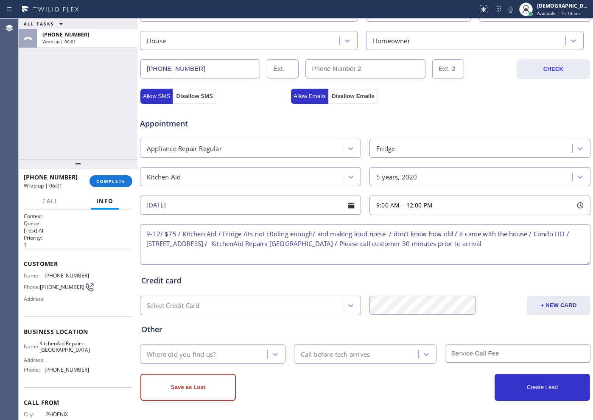
type textarea "9-12/ $75 / Kitchen Aid / Fridge /its not c0oling enough/ and making loud noise…"
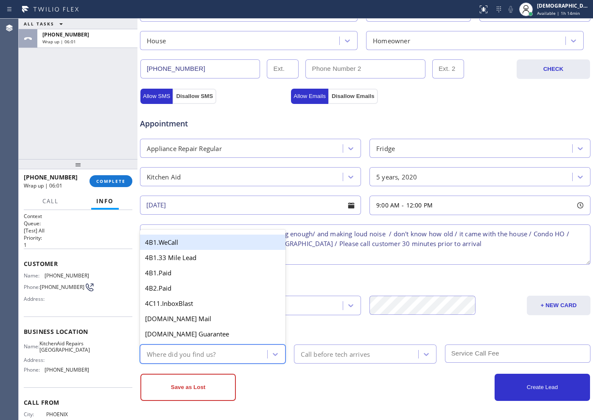
click at [239, 348] on div "Where did you find us?" at bounding box center [204, 353] width 125 height 15
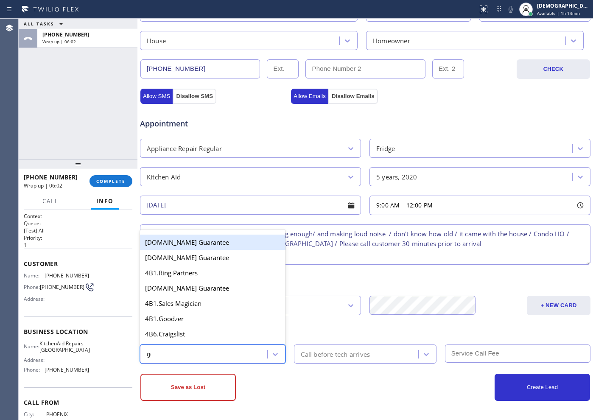
type input "goo"
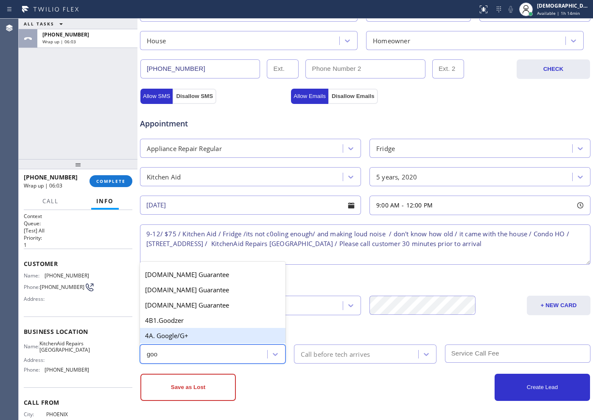
click at [223, 337] on div "4A. Google/G+" at bounding box center [212, 335] width 145 height 15
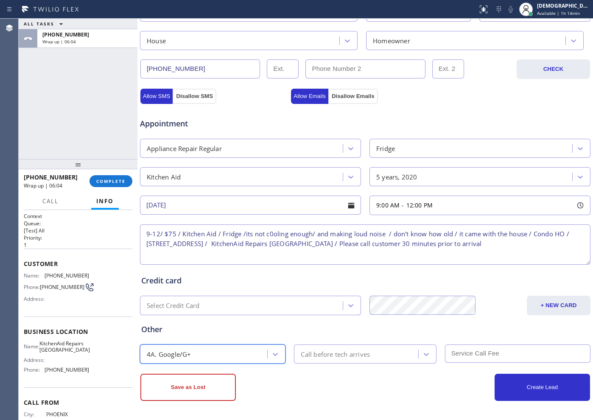
click at [318, 355] on div "Call before tech arrives" at bounding box center [335, 354] width 69 height 10
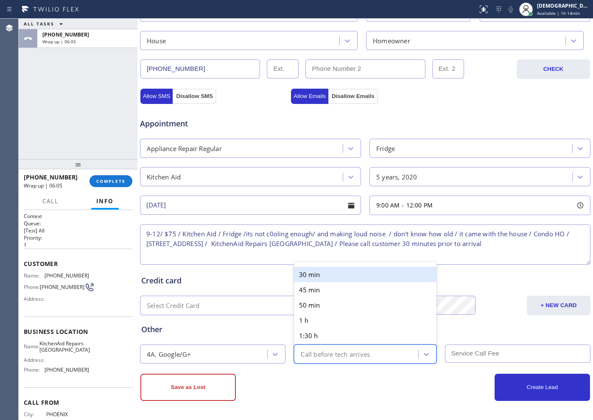
type input "30"
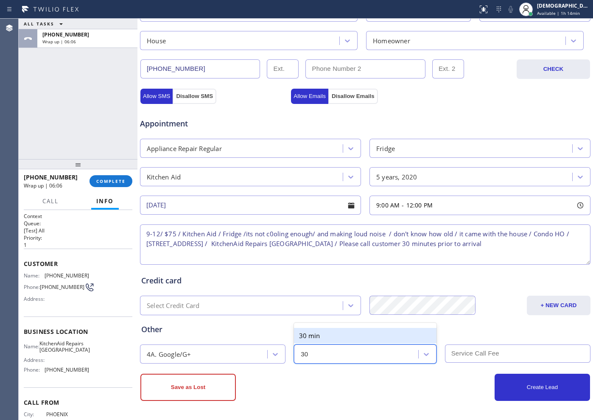
click at [312, 338] on div "30 min" at bounding box center [365, 335] width 142 height 15
click at [507, 351] on input "text" at bounding box center [517, 353] width 145 height 18
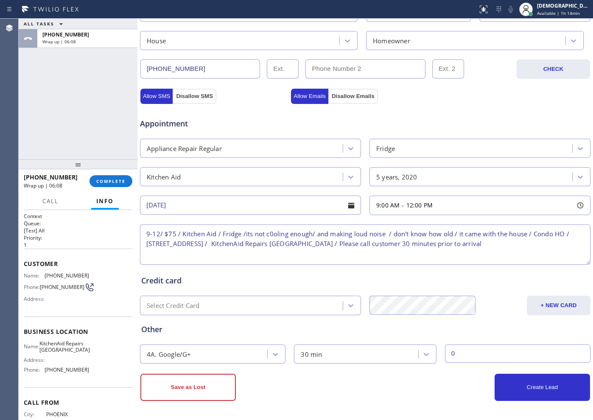
type input "0"
click at [444, 332] on div "Other" at bounding box center [365, 329] width 448 height 11
click at [534, 391] on button "Create Lead" at bounding box center [541, 387] width 95 height 27
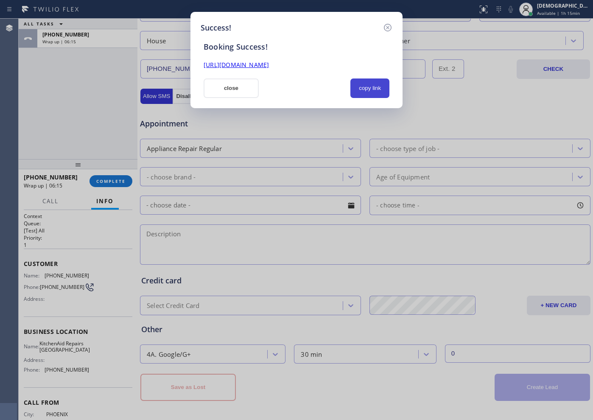
click at [374, 86] on button "copy link" at bounding box center [369, 88] width 39 height 20
click at [269, 67] on link "[URL][DOMAIN_NAME]" at bounding box center [236, 65] width 65 height 8
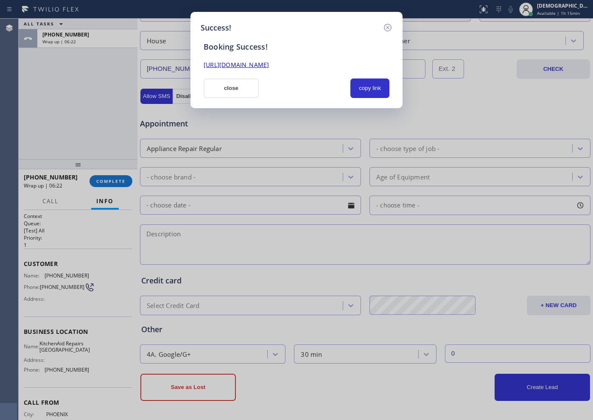
drag, startPoint x: 234, startPoint y: 87, endPoint x: 265, endPoint y: 84, distance: 31.5
click at [235, 87] on button "close" at bounding box center [231, 88] width 55 height 20
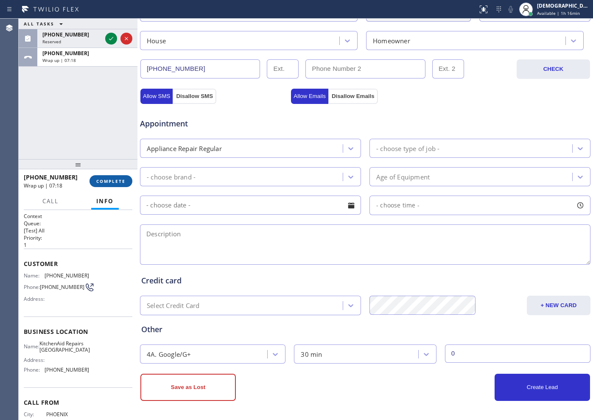
click at [116, 182] on span "COMPLETE" at bounding box center [110, 181] width 29 height 6
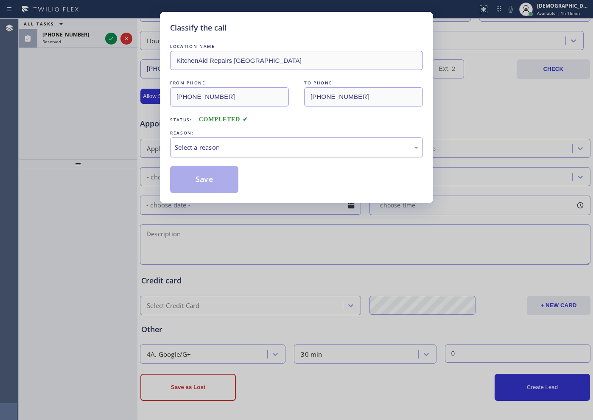
click at [188, 145] on div "Select a reason" at bounding box center [296, 147] width 243 height 10
click at [184, 175] on button "Save" at bounding box center [204, 179] width 68 height 27
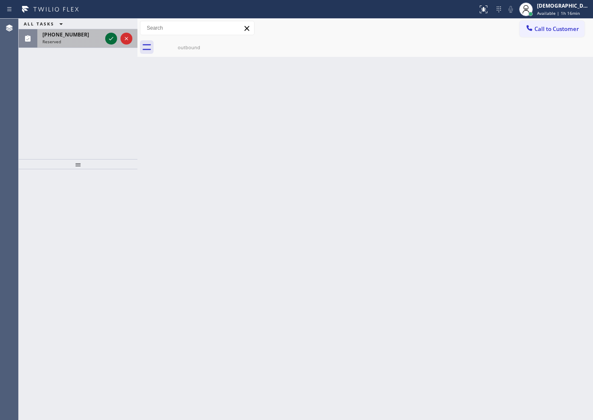
click at [108, 40] on icon at bounding box center [111, 39] width 10 height 10
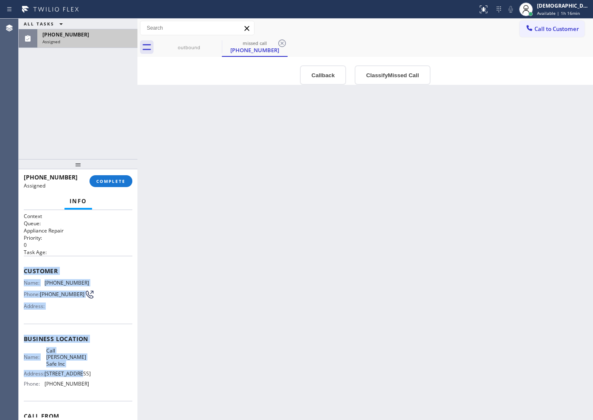
drag, startPoint x: 101, startPoint y: 328, endPoint x: 22, endPoint y: 270, distance: 97.4
click at [22, 270] on div "Context Queue: Appliance Repair Priority: 0 Task Age: Customer Name: [PHONE_NUM…" at bounding box center [78, 315] width 119 height 210
copy div "Customer Name: [PHONE_NUMBER] Phone: [PHONE_NUMBER] Address: Business location …"
click at [107, 179] on span "COMPLETE" at bounding box center [110, 181] width 29 height 6
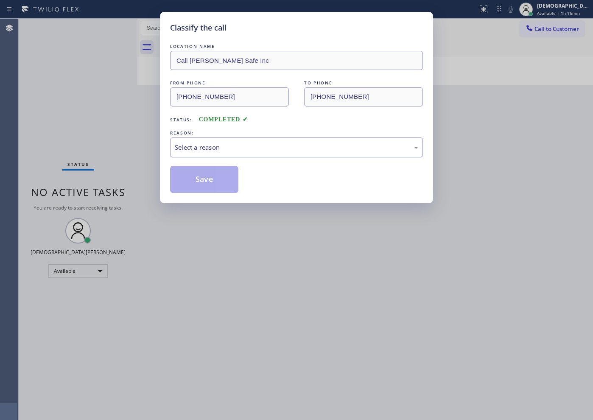
click at [221, 151] on div "Select a reason" at bounding box center [296, 147] width 243 height 10
click at [211, 173] on button "Save" at bounding box center [204, 179] width 68 height 27
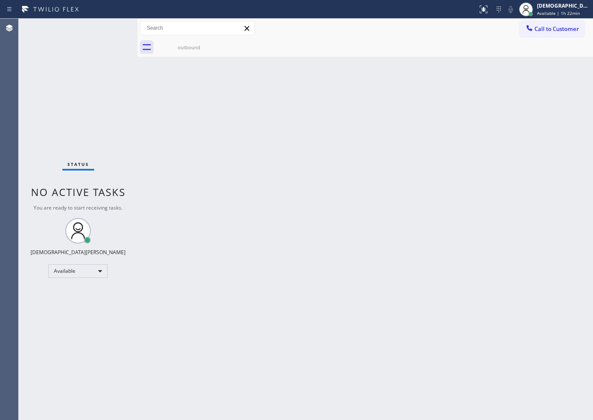
click at [36, 98] on div "Status No active tasks You are ready to start receiving tasks. Christian Cinco …" at bounding box center [78, 219] width 119 height 401
click at [400, 388] on div "Back to Dashboard Change Sender ID Customers Technicians Select a contact Outbo…" at bounding box center [364, 219] width 455 height 401
click at [110, 102] on div "Status No active tasks You are ready to start receiving tasks. Christian Cinco …" at bounding box center [78, 219] width 119 height 401
click at [86, 270] on div "Available" at bounding box center [77, 271] width 59 height 14
click at [70, 282] on li "Offline" at bounding box center [78, 283] width 58 height 10
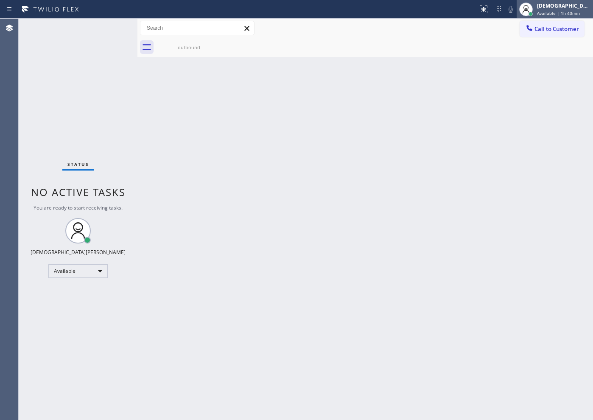
click at [580, 13] on span "Available | 1h 40min" at bounding box center [558, 13] width 43 height 6
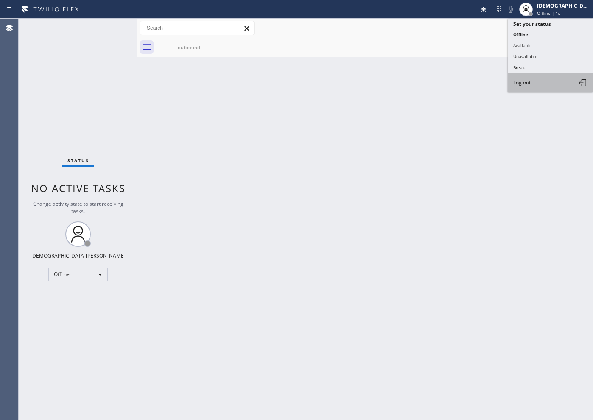
click at [525, 81] on span "Log out" at bounding box center [521, 82] width 17 height 7
